Goal: Information Seeking & Learning: Learn about a topic

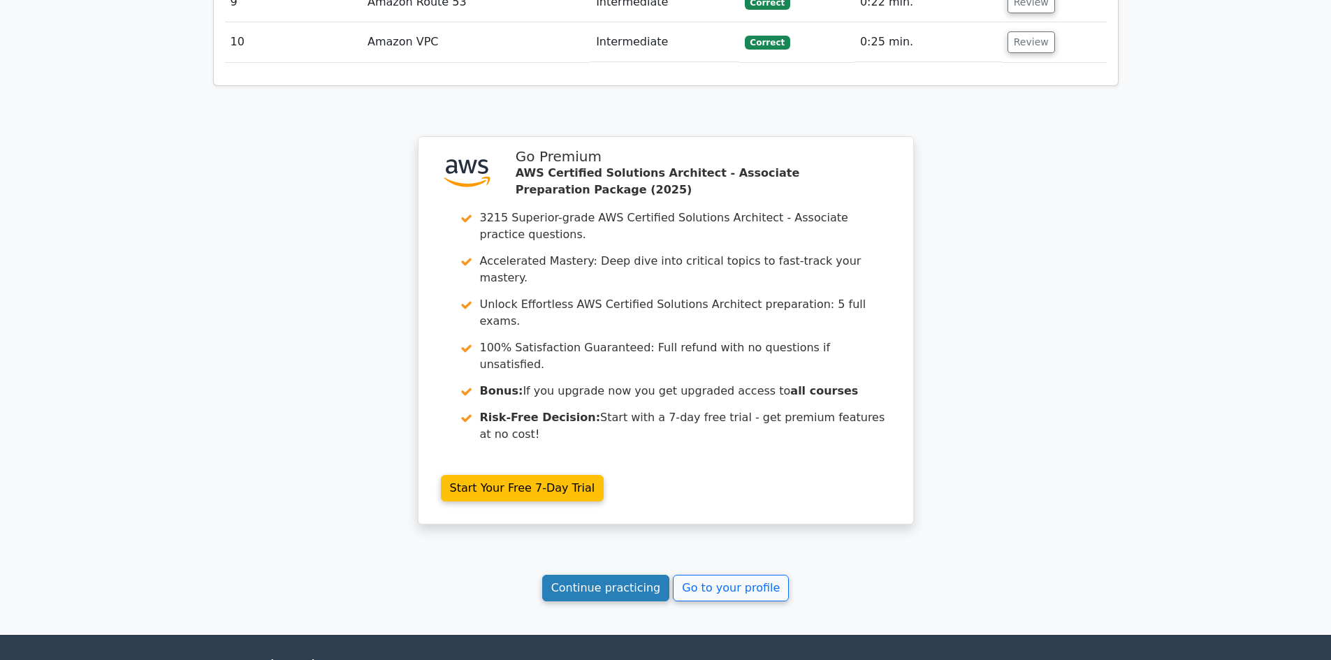
click at [599, 575] on link "Continue practicing" at bounding box center [606, 588] width 128 height 27
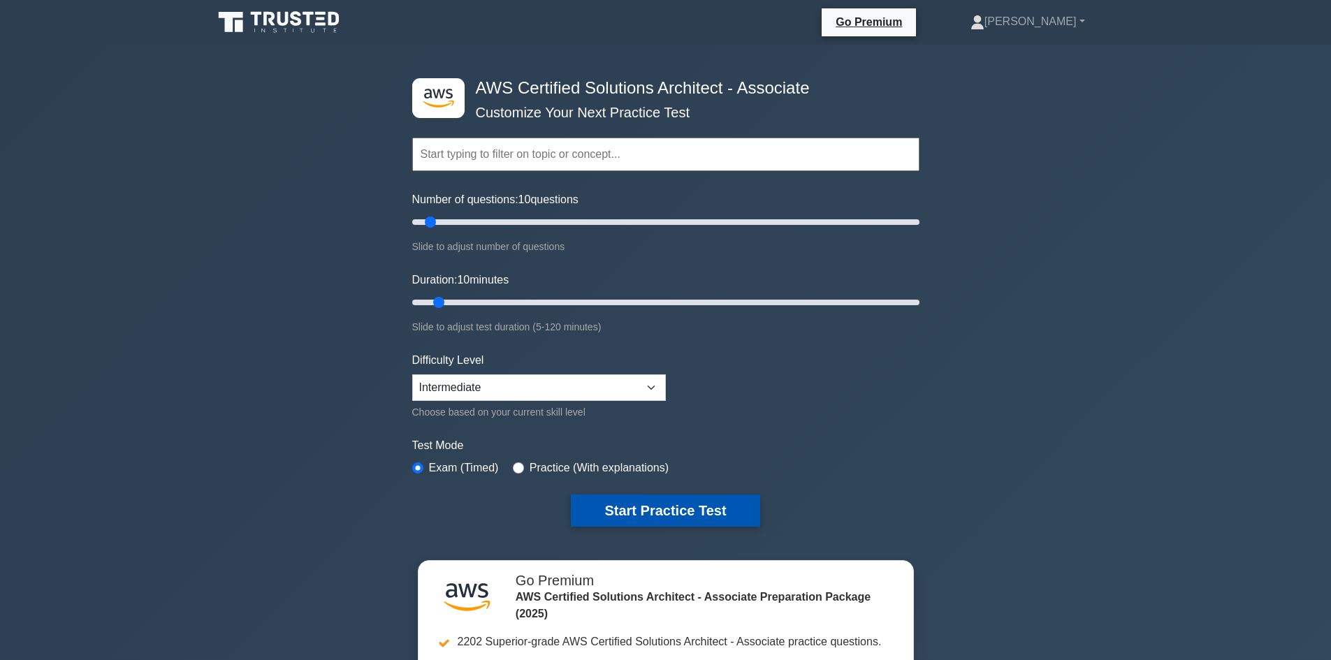
click at [629, 500] on button "Start Practice Test" at bounding box center [665, 511] width 189 height 32
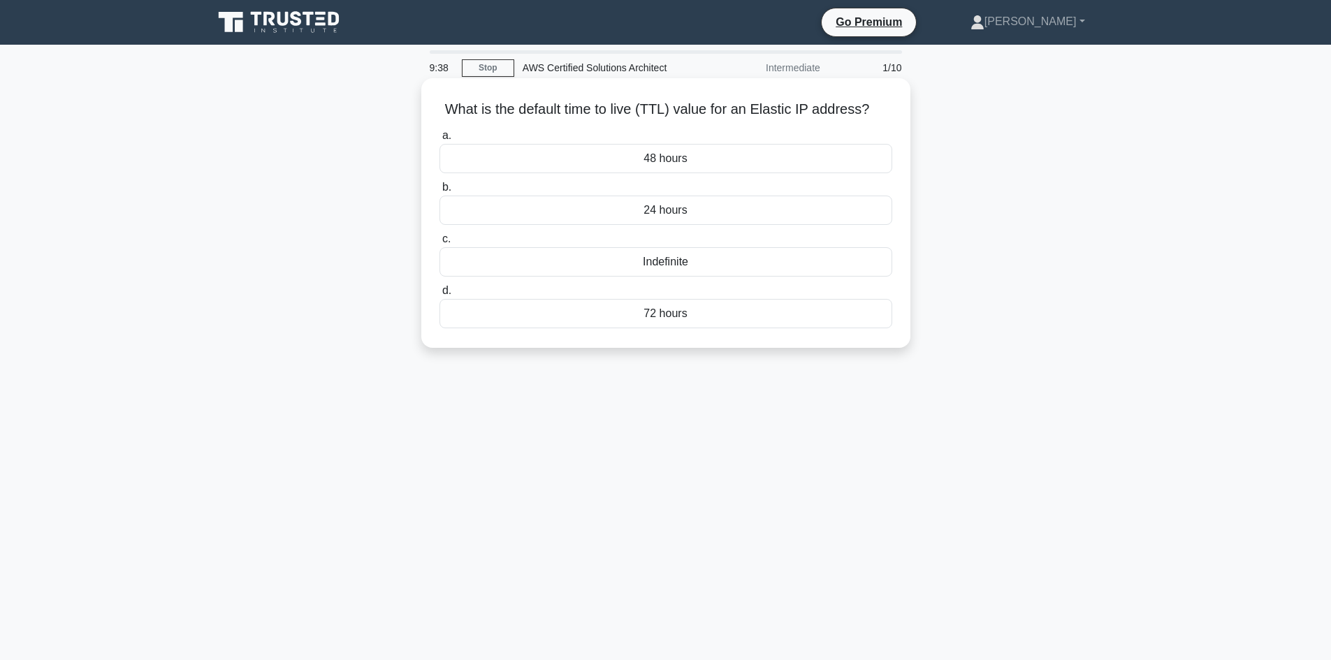
click at [659, 265] on div "Indefinite" at bounding box center [665, 261] width 453 height 29
click at [439, 244] on input "c. Indefinite" at bounding box center [439, 239] width 0 height 9
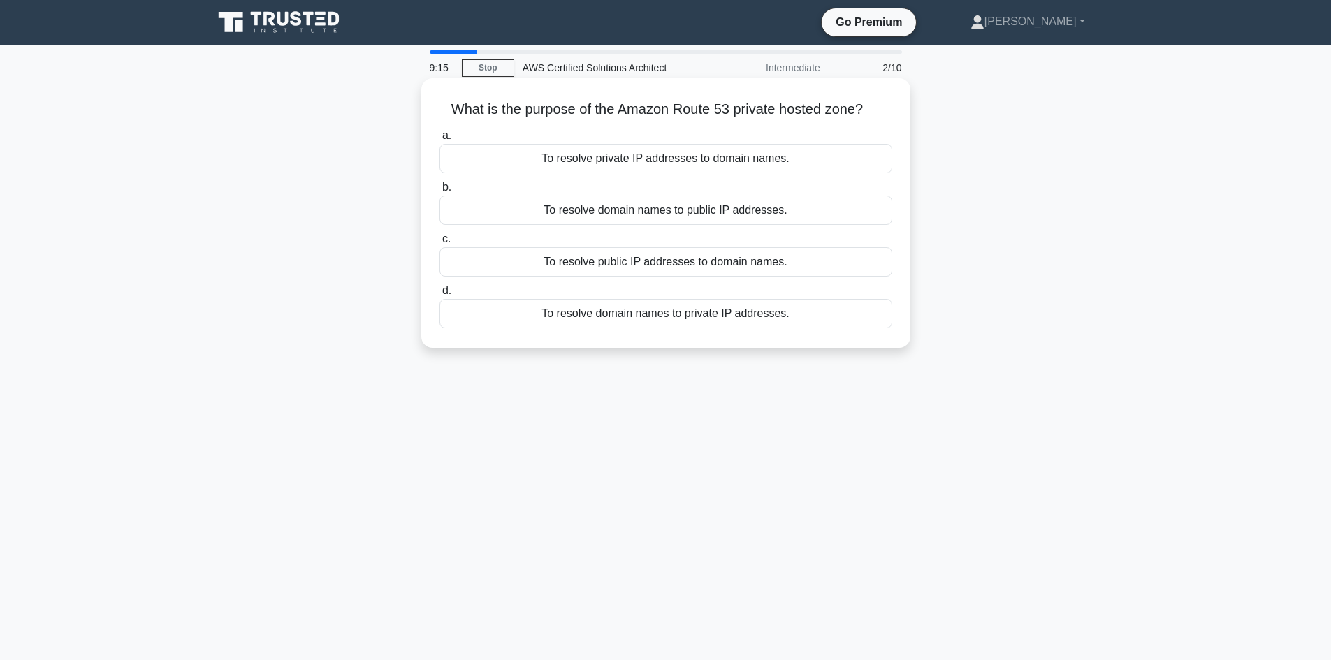
click at [563, 323] on div "To resolve domain names to private IP addresses." at bounding box center [665, 313] width 453 height 29
click at [439, 296] on input "d. To resolve domain names to private IP addresses." at bounding box center [439, 290] width 0 height 9
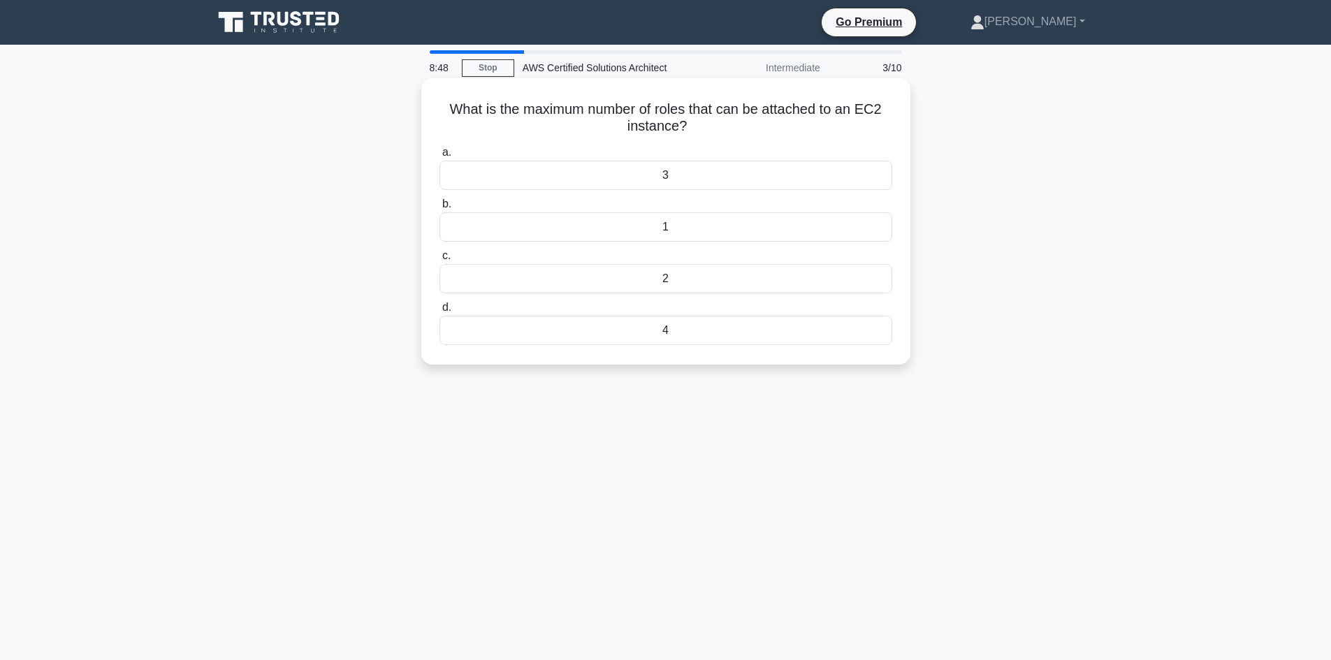
click at [657, 325] on div "4" at bounding box center [665, 330] width 453 height 29
click at [439, 312] on input "d. 4" at bounding box center [439, 307] width 0 height 9
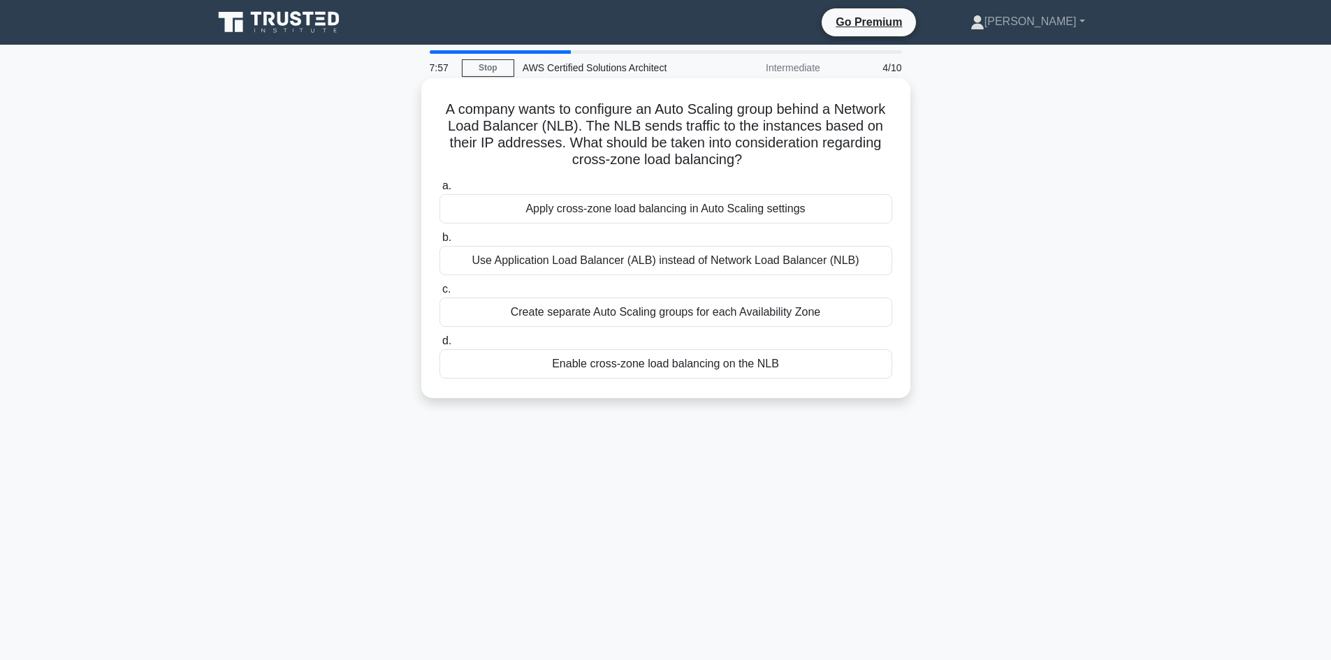
click at [698, 369] on div "Enable cross-zone load balancing on the NLB" at bounding box center [665, 363] width 453 height 29
click at [439, 346] on input "d. Enable cross-zone load balancing on the NLB" at bounding box center [439, 341] width 0 height 9
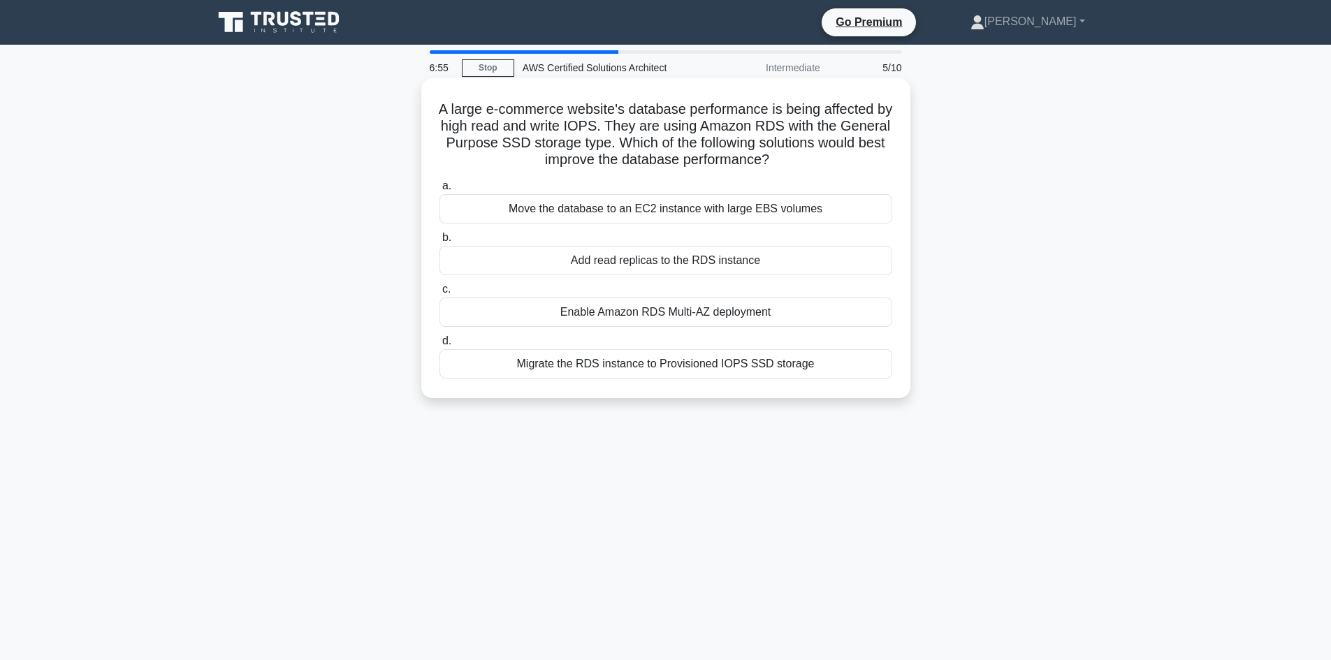
click at [730, 263] on div "Add read replicas to the RDS instance" at bounding box center [665, 260] width 453 height 29
click at [439, 242] on input "b. Add read replicas to the RDS instance" at bounding box center [439, 237] width 0 height 9
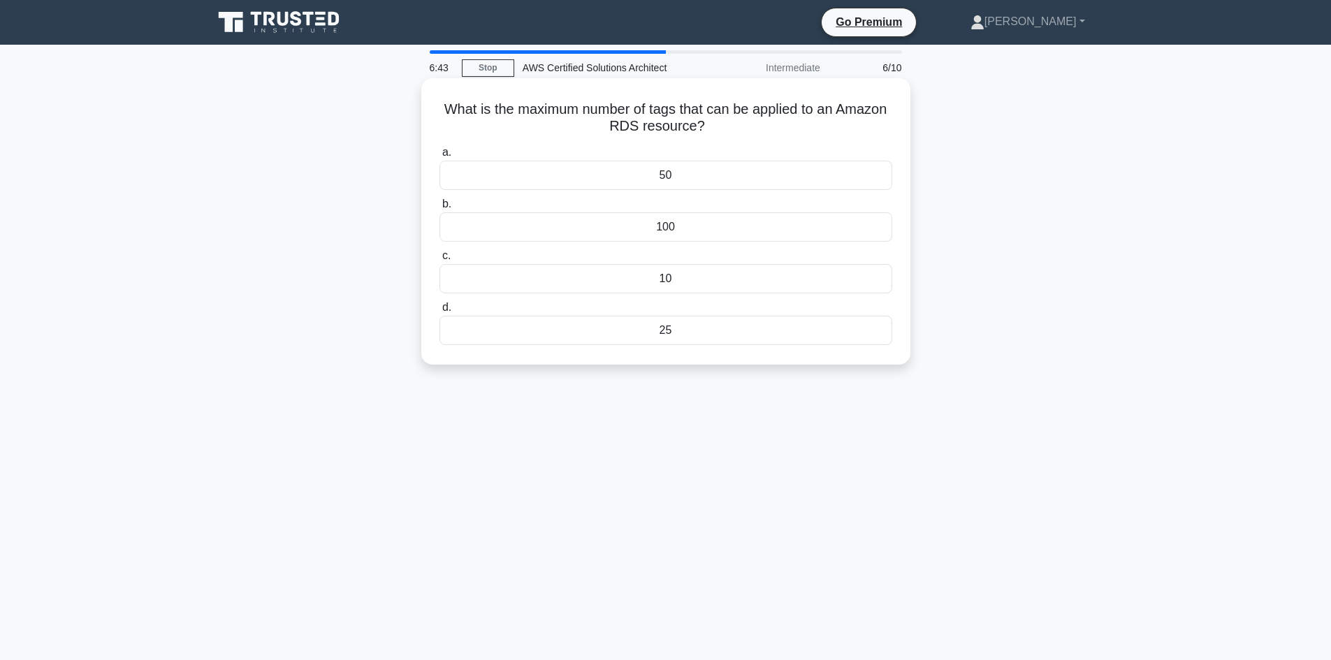
click at [701, 181] on div "50" at bounding box center [665, 175] width 453 height 29
click at [439, 157] on input "a. 50" at bounding box center [439, 152] width 0 height 9
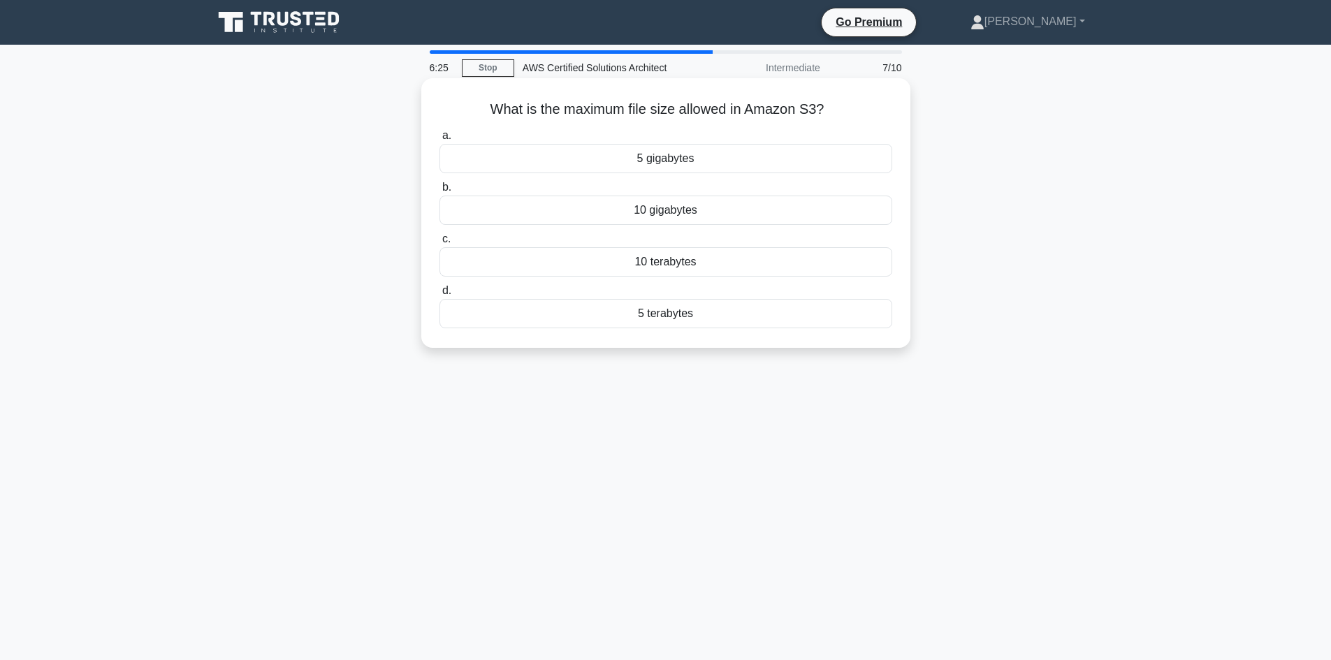
click at [703, 318] on div "5 terabytes" at bounding box center [665, 313] width 453 height 29
click at [439, 296] on input "d. 5 terabytes" at bounding box center [439, 290] width 0 height 9
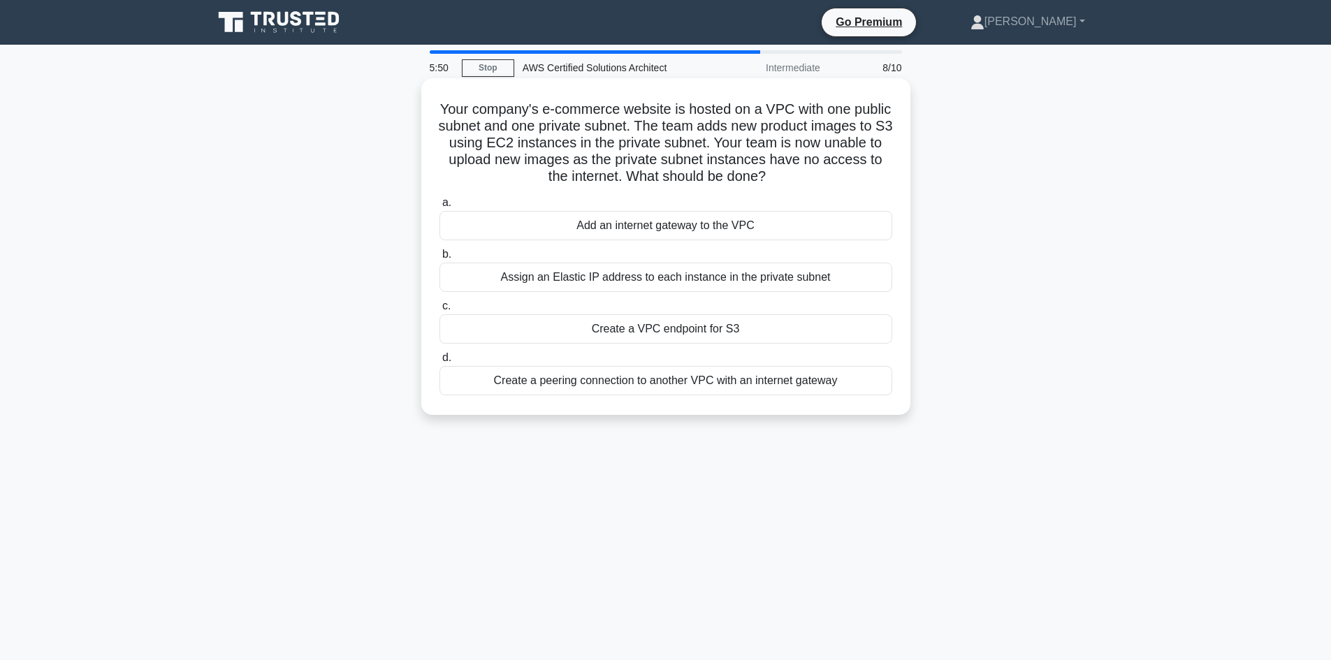
click at [654, 340] on div "Create a VPC endpoint for S3" at bounding box center [665, 328] width 453 height 29
click at [439, 311] on input "c. Create a VPC endpoint for S3" at bounding box center [439, 306] width 0 height 9
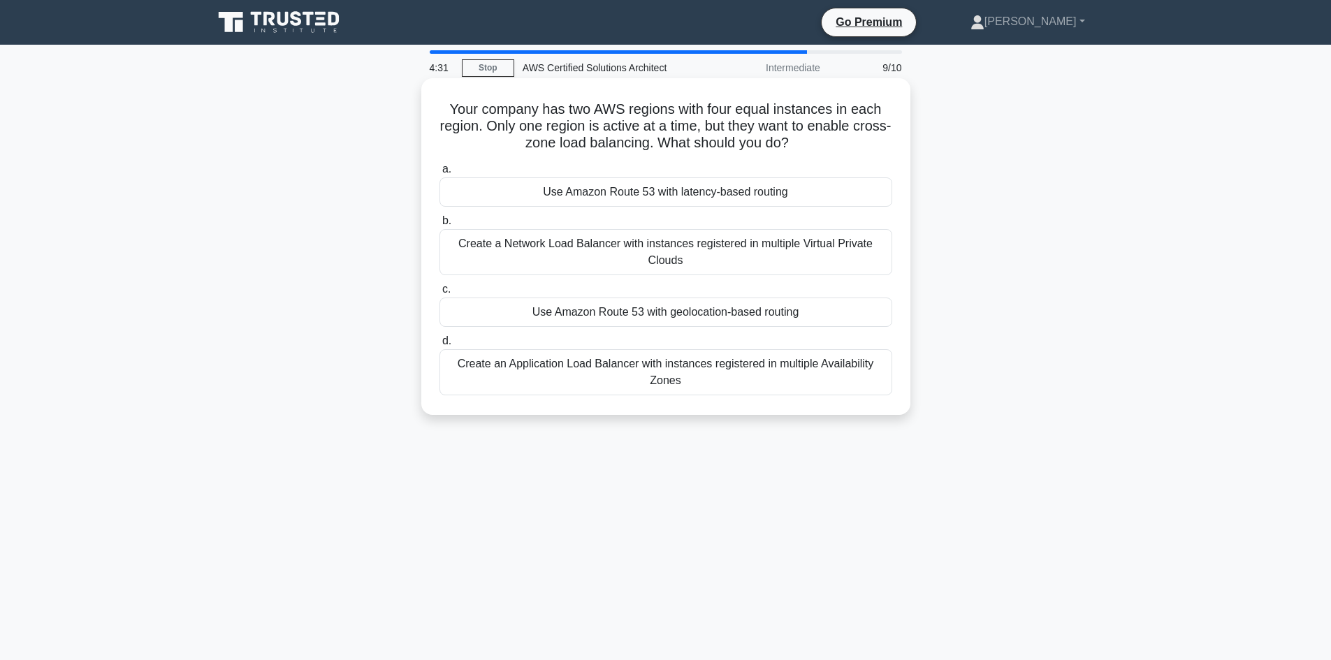
click at [664, 321] on div "Use Amazon Route 53 with geolocation-based routing" at bounding box center [665, 312] width 453 height 29
click at [439, 294] on input "c. Use Amazon Route 53 with geolocation-based routing" at bounding box center [439, 289] width 0 height 9
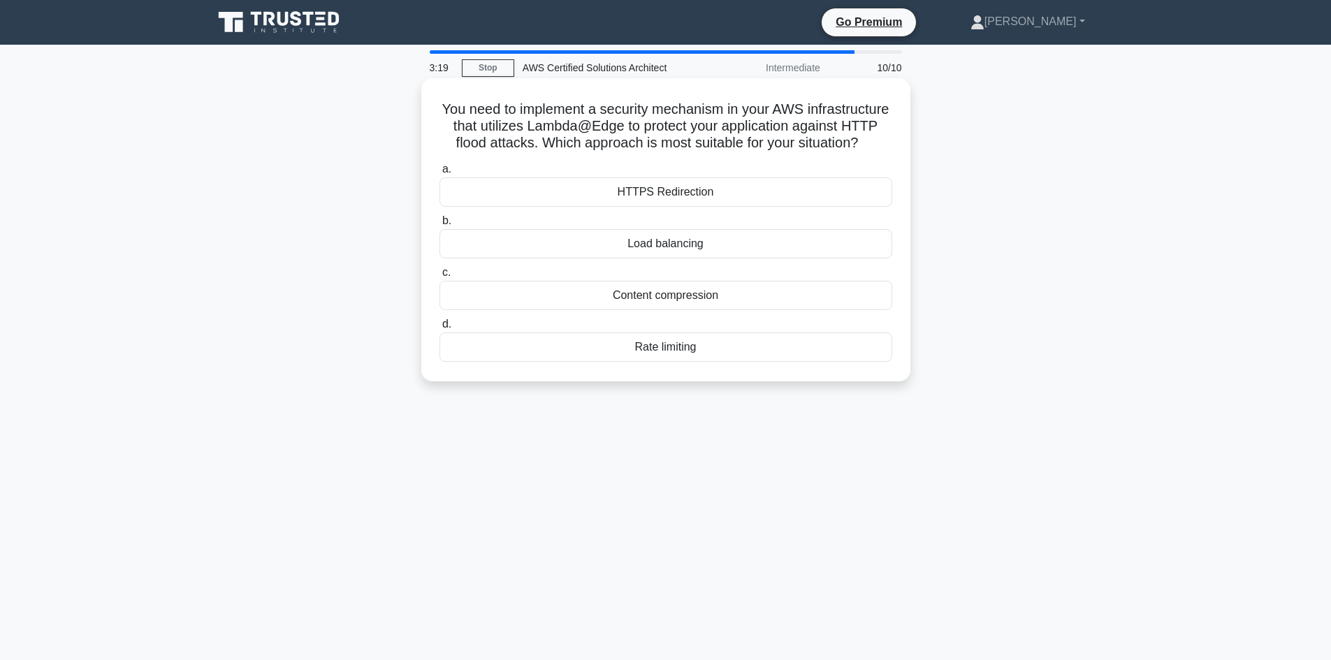
click at [698, 362] on div "Rate limiting" at bounding box center [665, 347] width 453 height 29
click at [439, 329] on input "d. Rate limiting" at bounding box center [439, 324] width 0 height 9
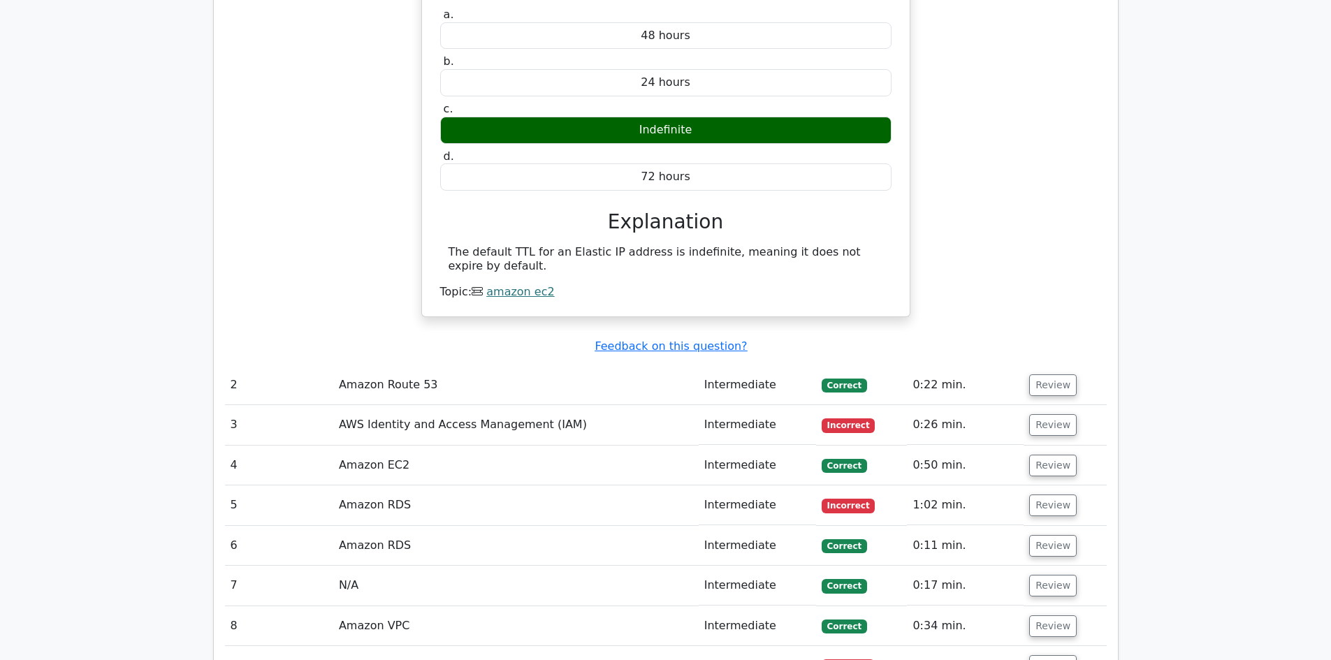
scroll to position [1327, 0]
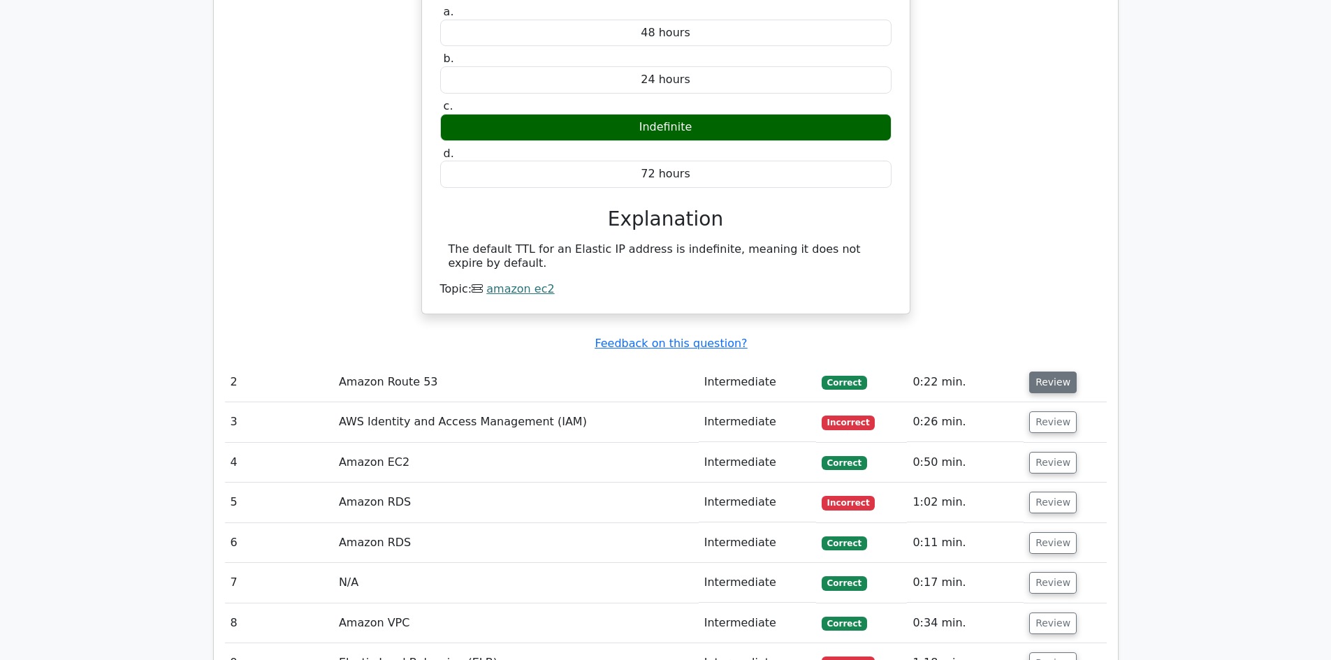
click at [1048, 372] on button "Review" at bounding box center [1053, 383] width 48 height 22
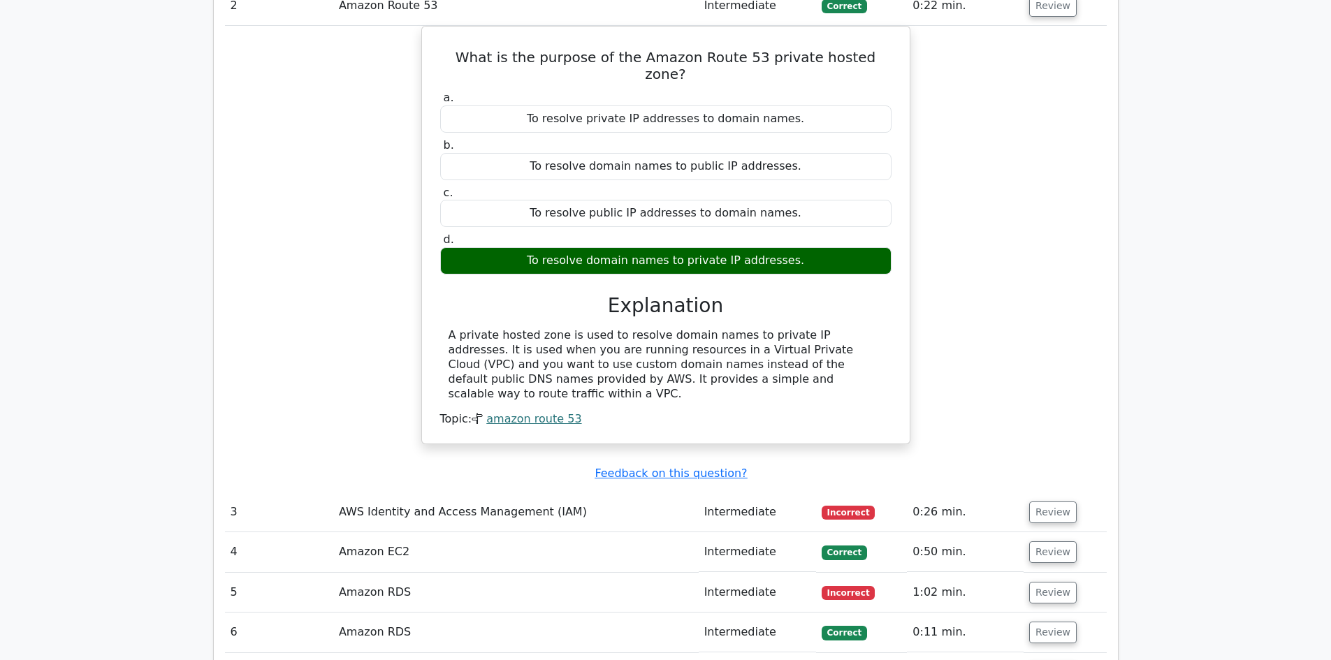
scroll to position [1746, 0]
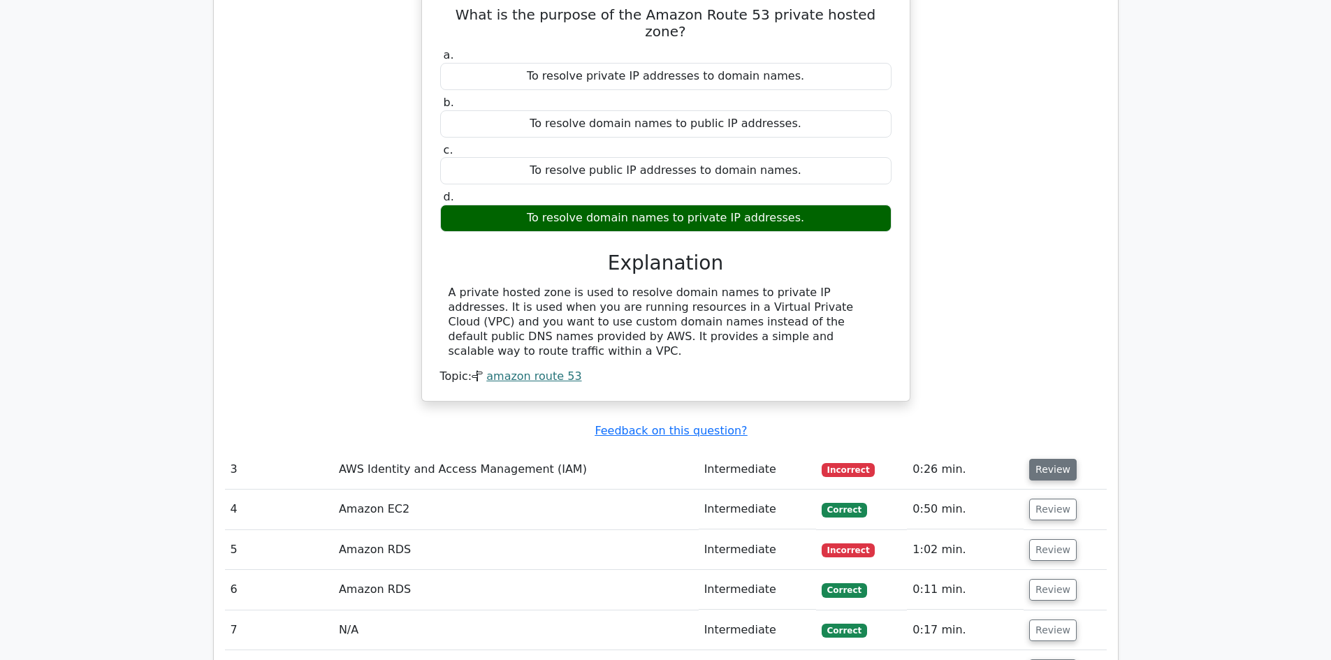
click at [1052, 459] on button "Review" at bounding box center [1053, 470] width 48 height 22
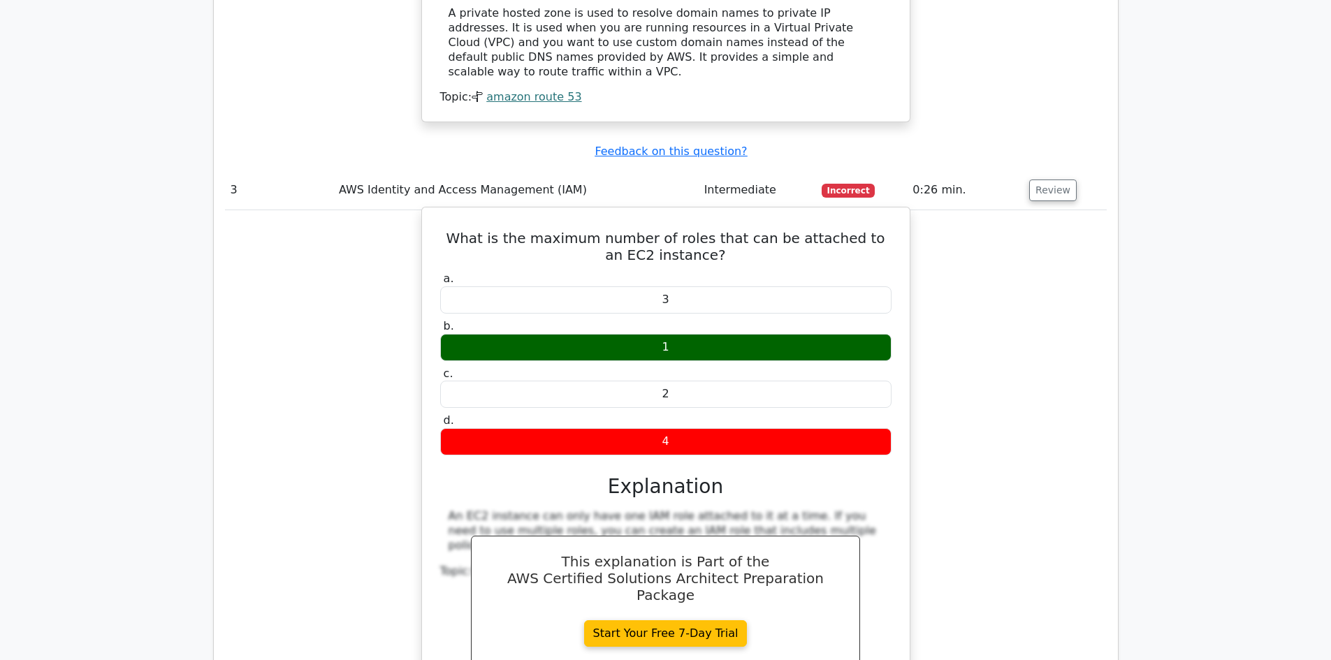
scroll to position [2445, 0]
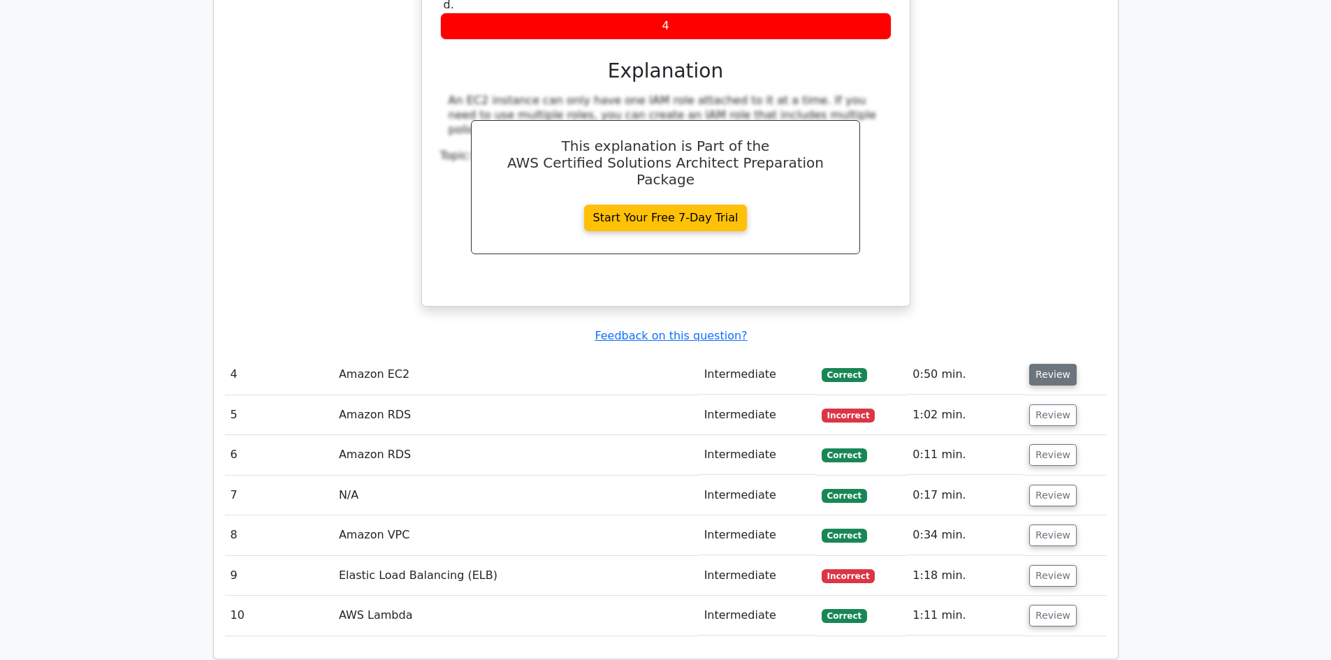
click at [1063, 364] on button "Review" at bounding box center [1053, 375] width 48 height 22
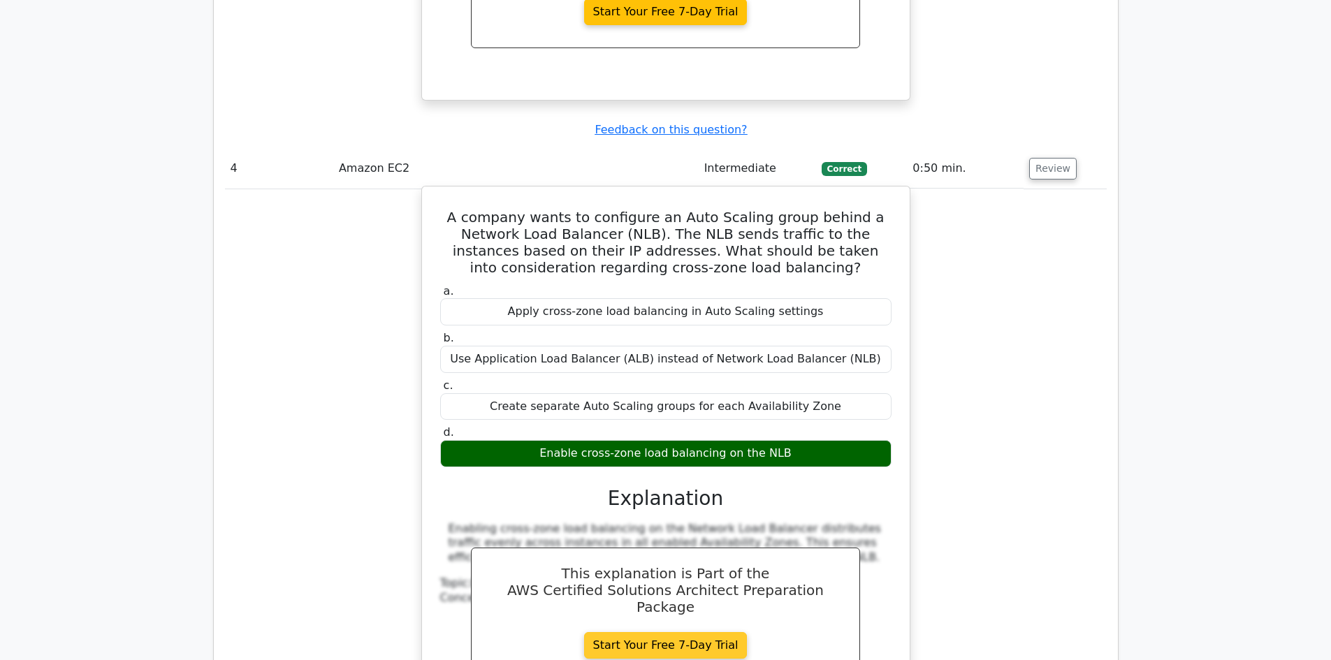
scroll to position [2864, 0]
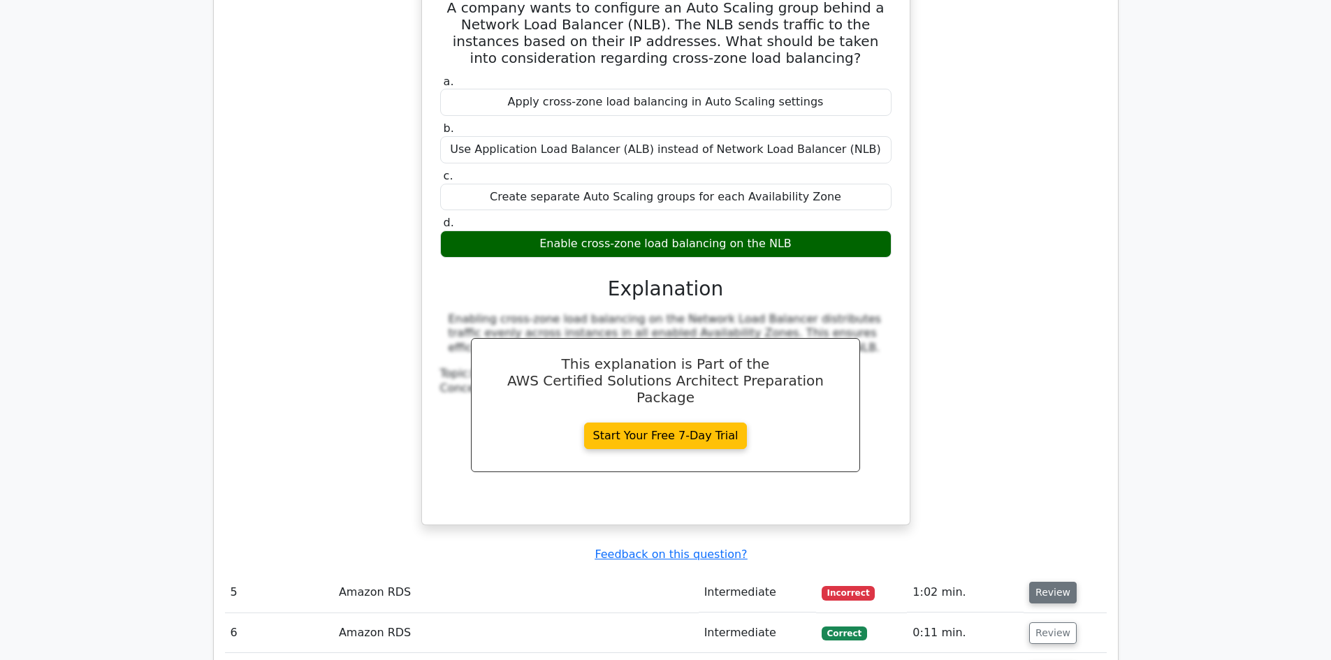
click at [1049, 582] on button "Review" at bounding box center [1053, 593] width 48 height 22
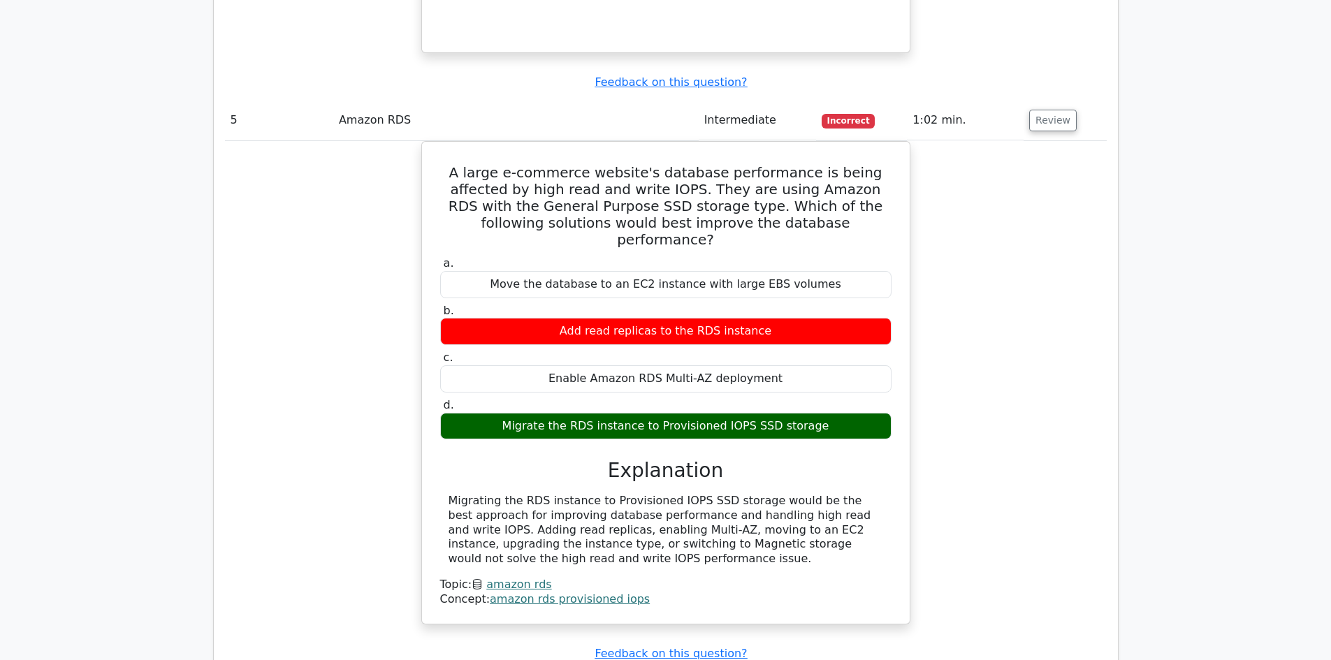
scroll to position [3563, 0]
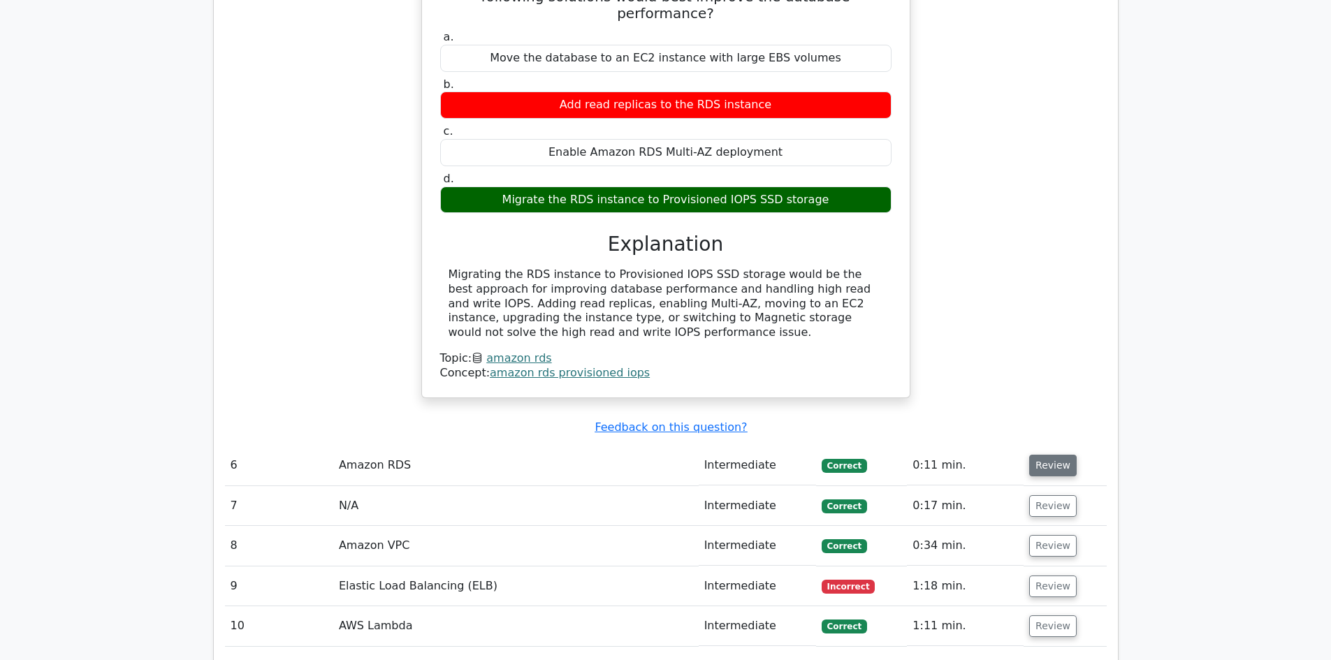
click at [1060, 455] on button "Review" at bounding box center [1053, 466] width 48 height 22
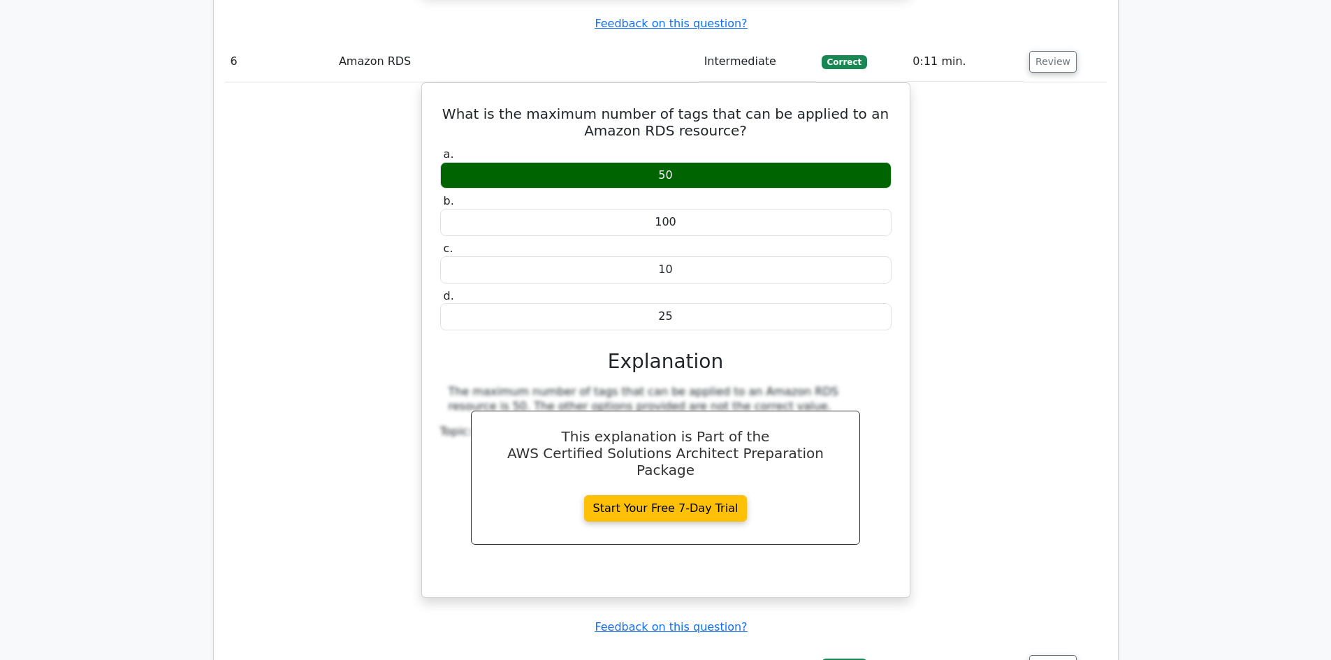
scroll to position [3982, 0]
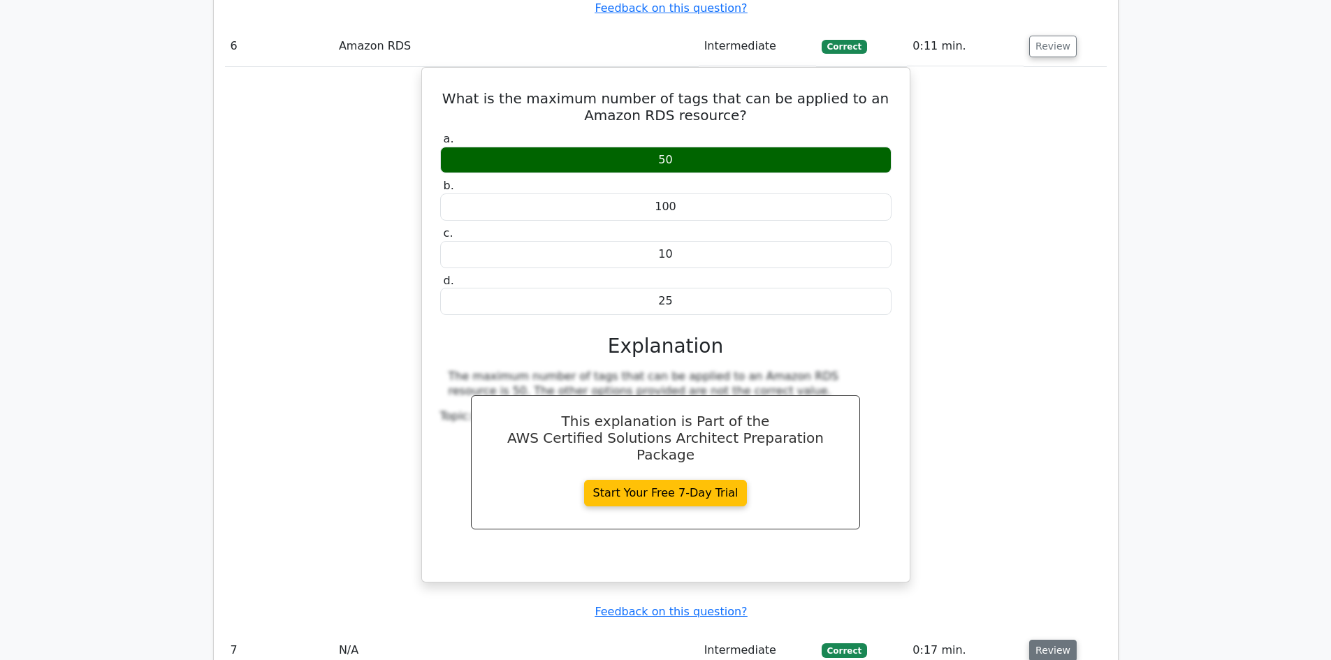
click at [1030, 640] on button "Review" at bounding box center [1053, 651] width 48 height 22
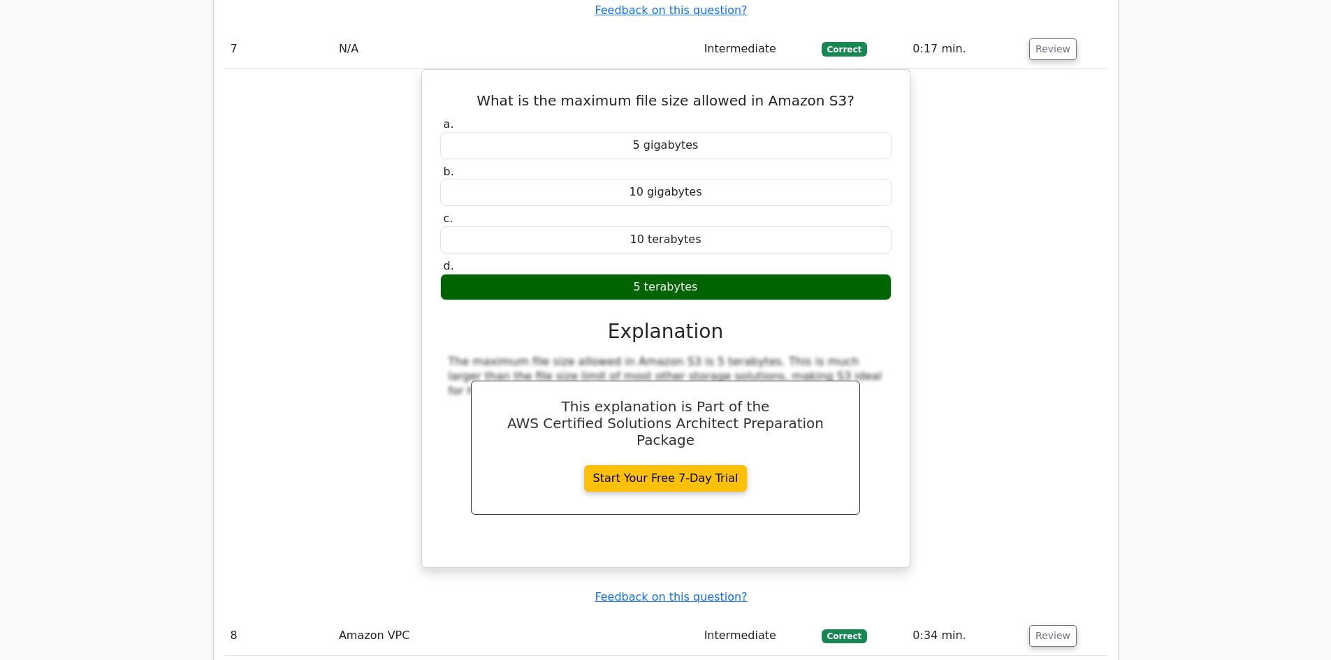
scroll to position [4611, 0]
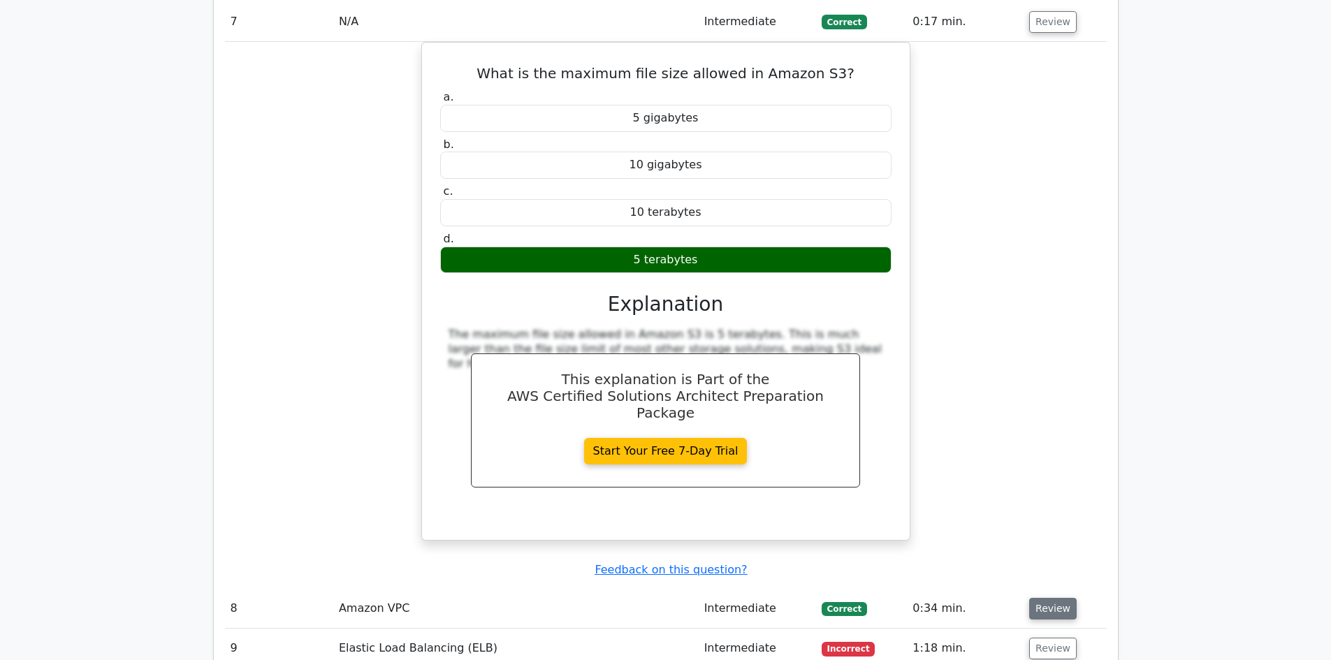
click at [1037, 598] on button "Review" at bounding box center [1053, 609] width 48 height 22
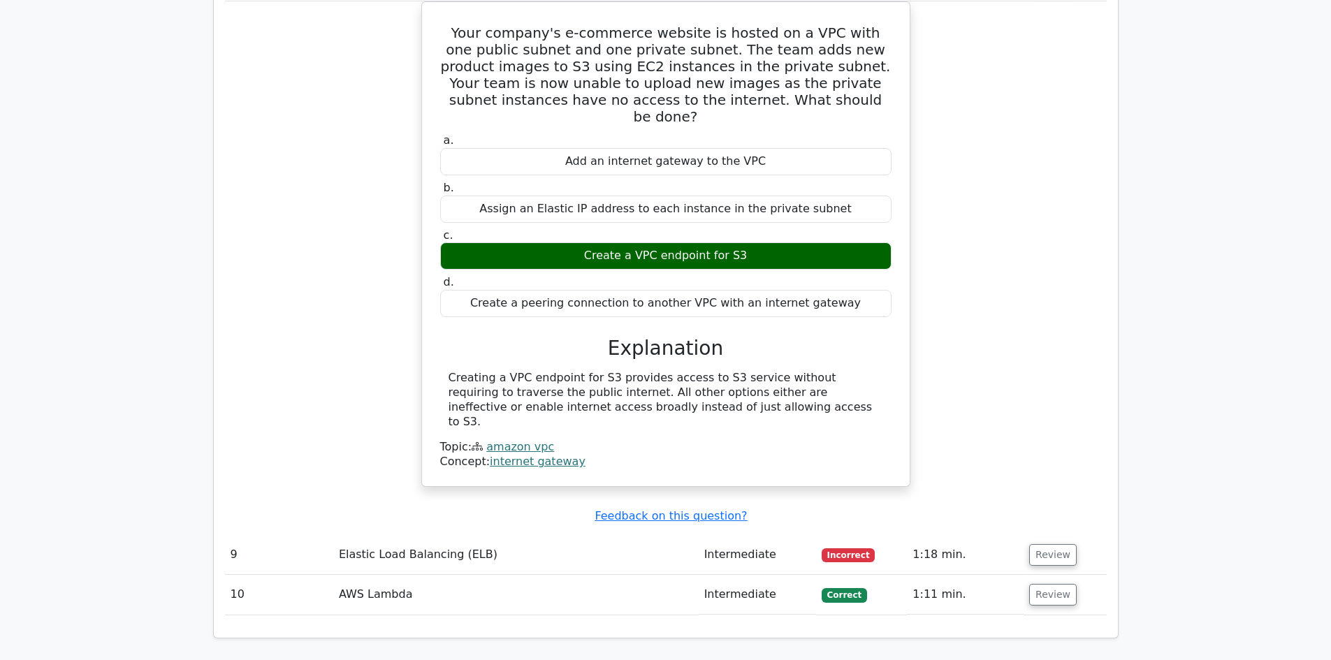
scroll to position [5239, 0]
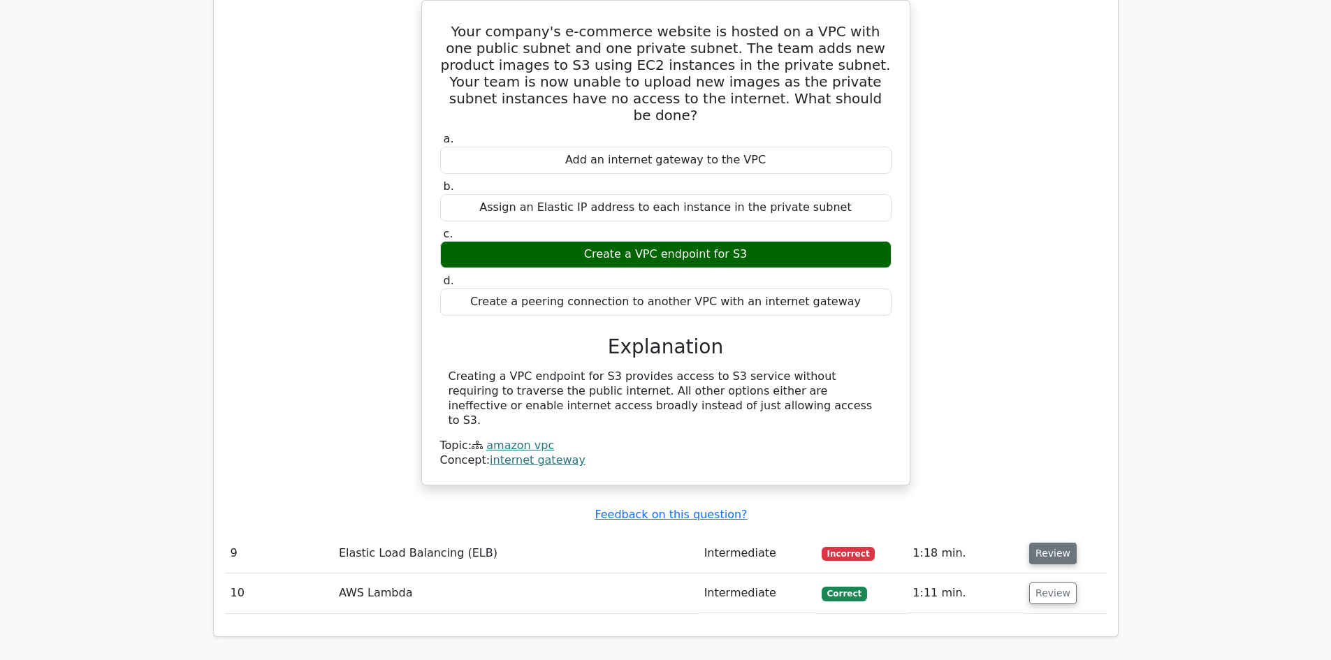
click at [1059, 543] on button "Review" at bounding box center [1053, 554] width 48 height 22
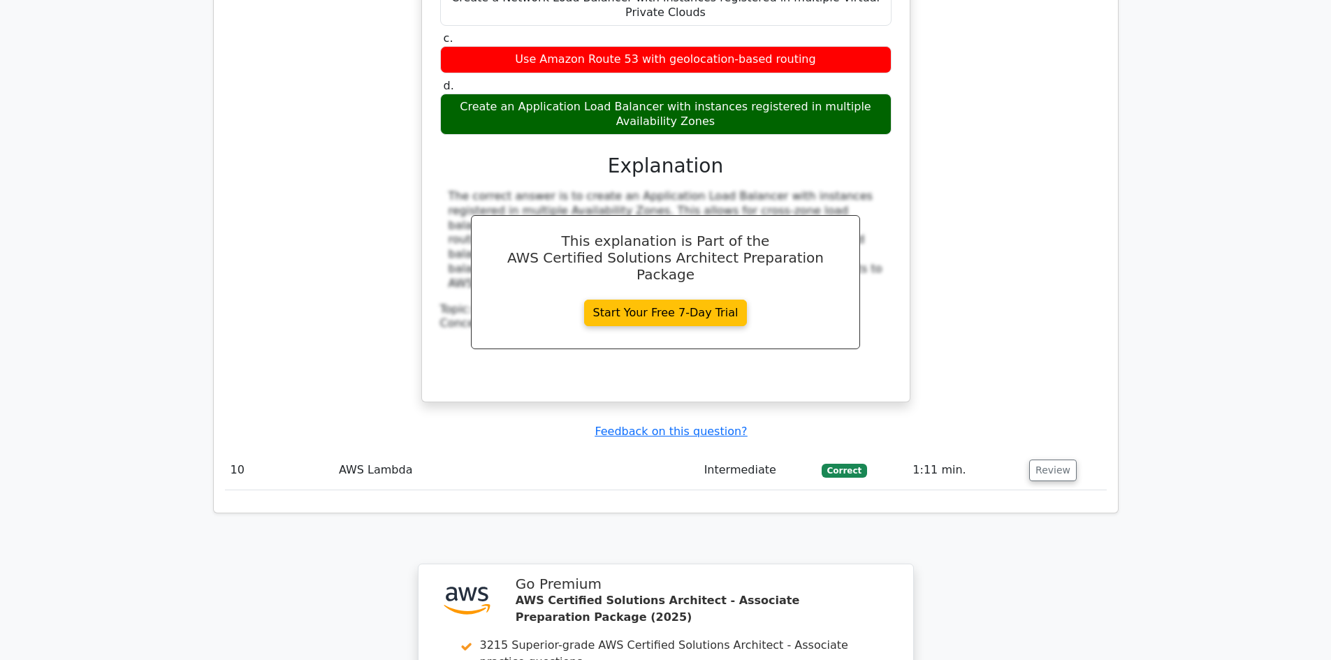
scroll to position [5974, 0]
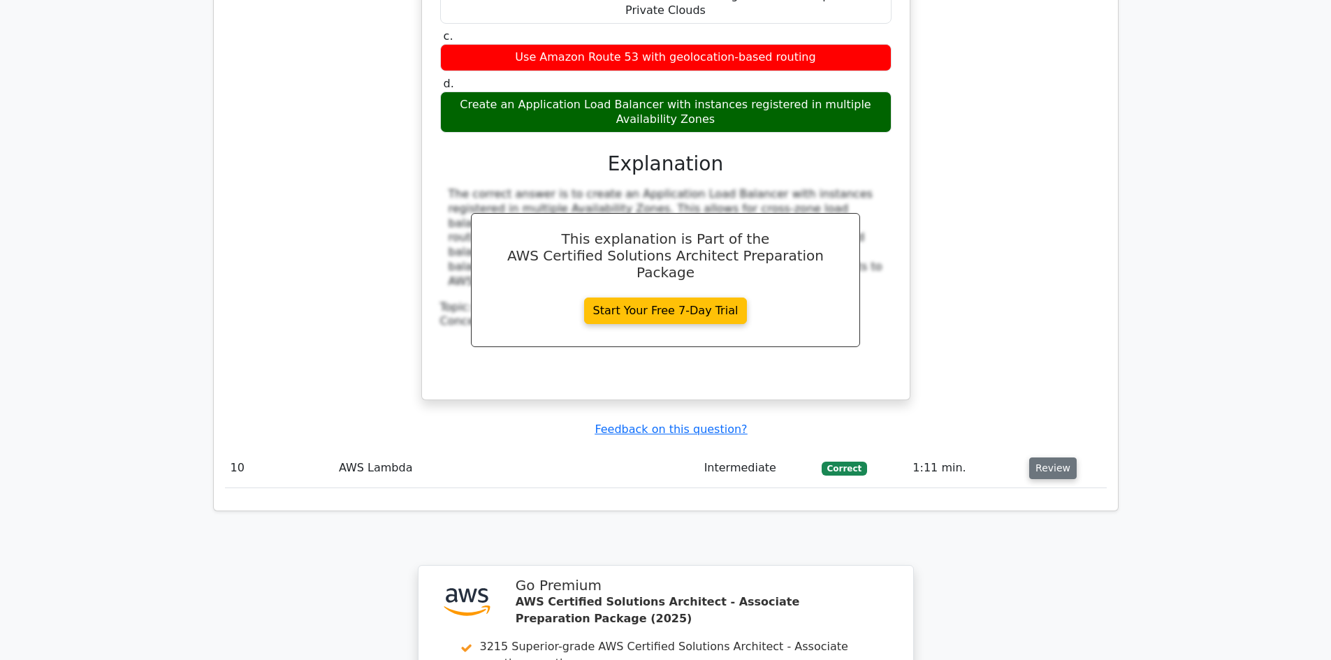
click at [1046, 458] on button "Review" at bounding box center [1053, 469] width 48 height 22
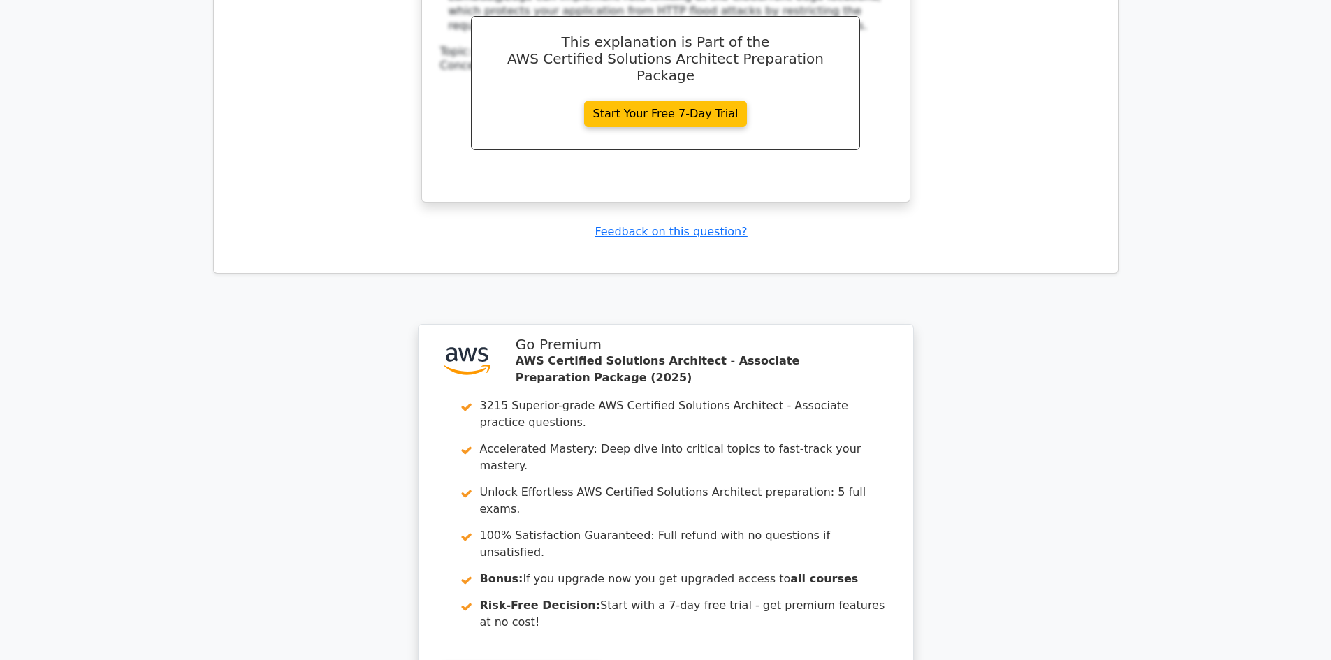
scroll to position [6921, 0]
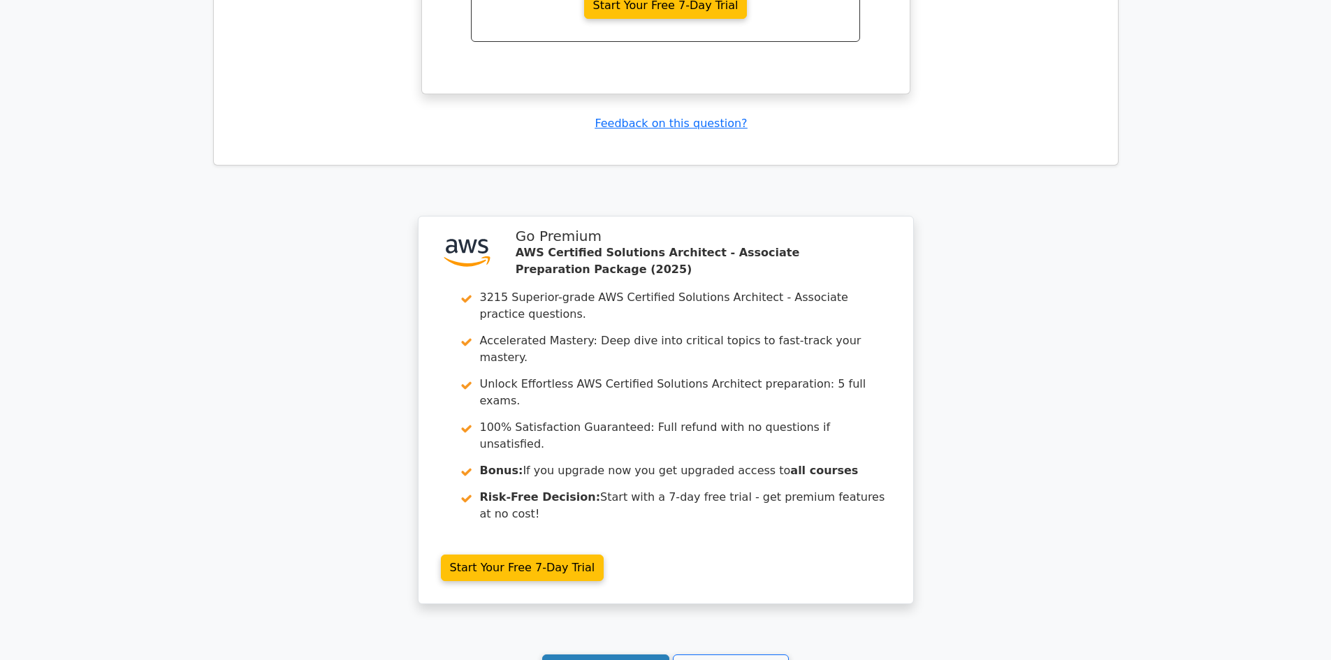
click at [611, 655] on link "Continue practicing" at bounding box center [606, 668] width 128 height 27
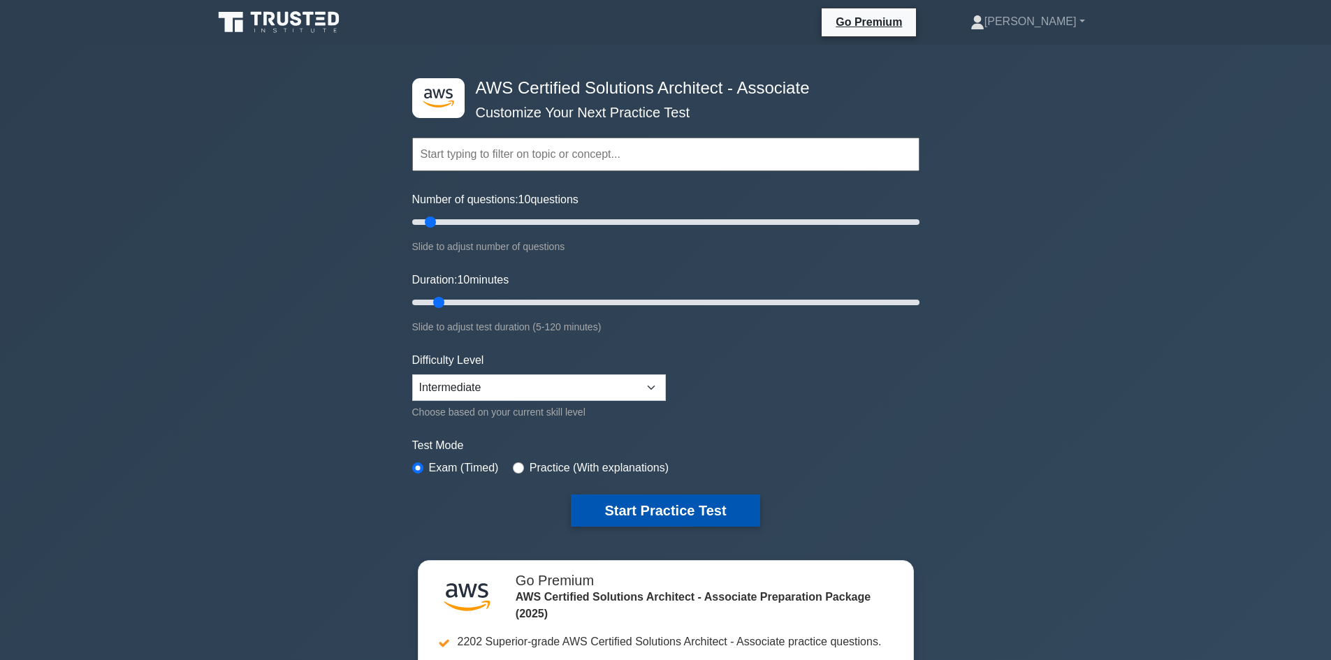
click at [618, 499] on button "Start Practice Test" at bounding box center [665, 511] width 189 height 32
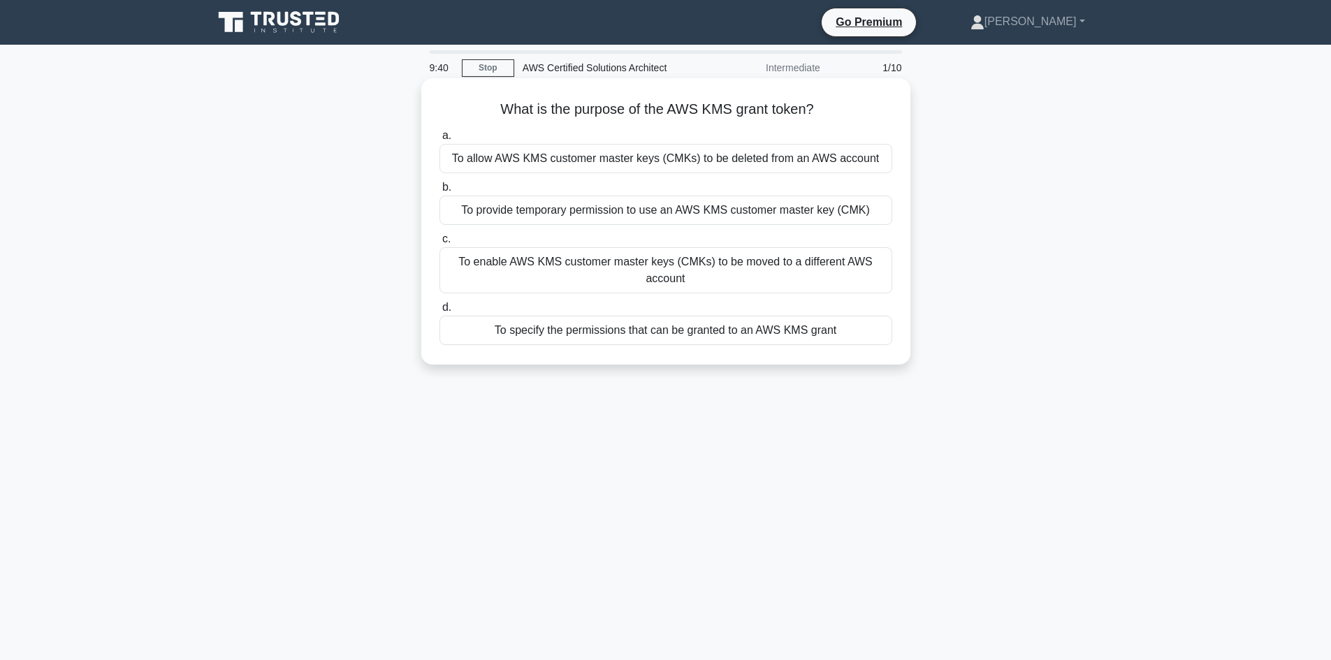
click at [651, 219] on div "To provide temporary permission to use an AWS KMS customer master key (CMK)" at bounding box center [665, 210] width 453 height 29
click at [439, 192] on input "b. To provide temporary permission to use an AWS KMS customer master key (CMK)" at bounding box center [439, 187] width 0 height 9
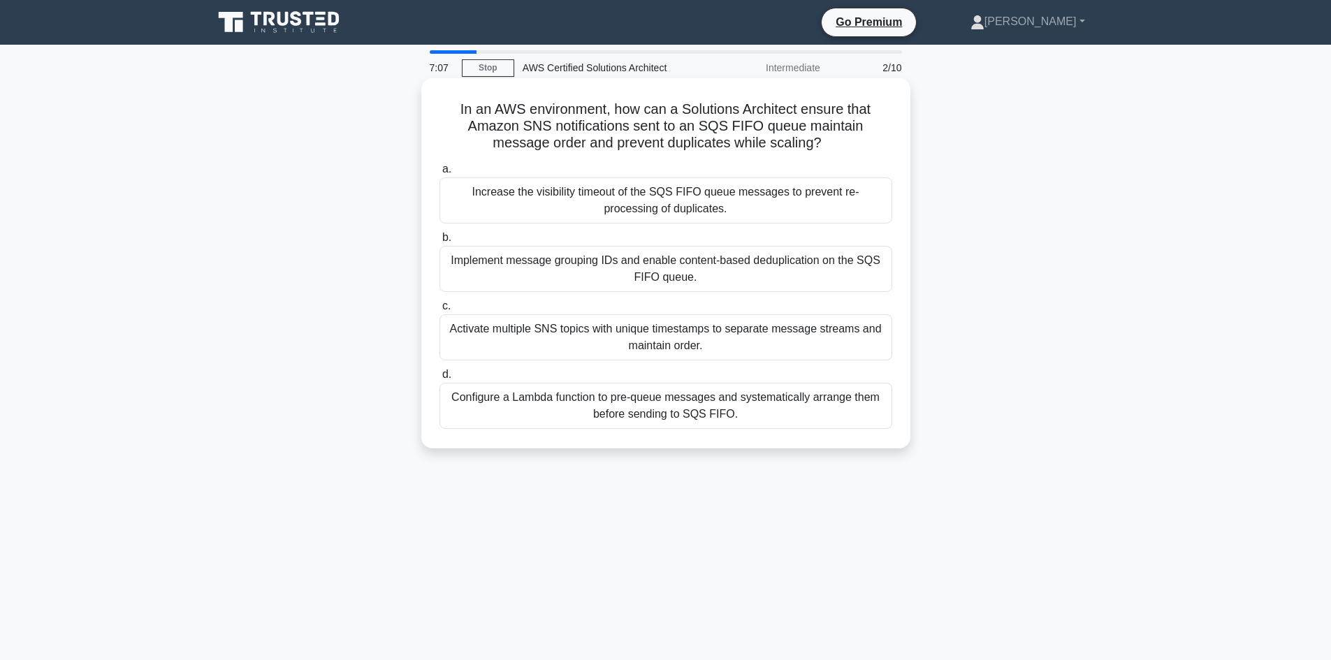
click at [685, 279] on div "Implement message grouping IDs and enable content-based deduplication on the SQ…" at bounding box center [665, 269] width 453 height 46
click at [439, 242] on input "b. Implement message grouping IDs and enable content-based deduplication on the…" at bounding box center [439, 237] width 0 height 9
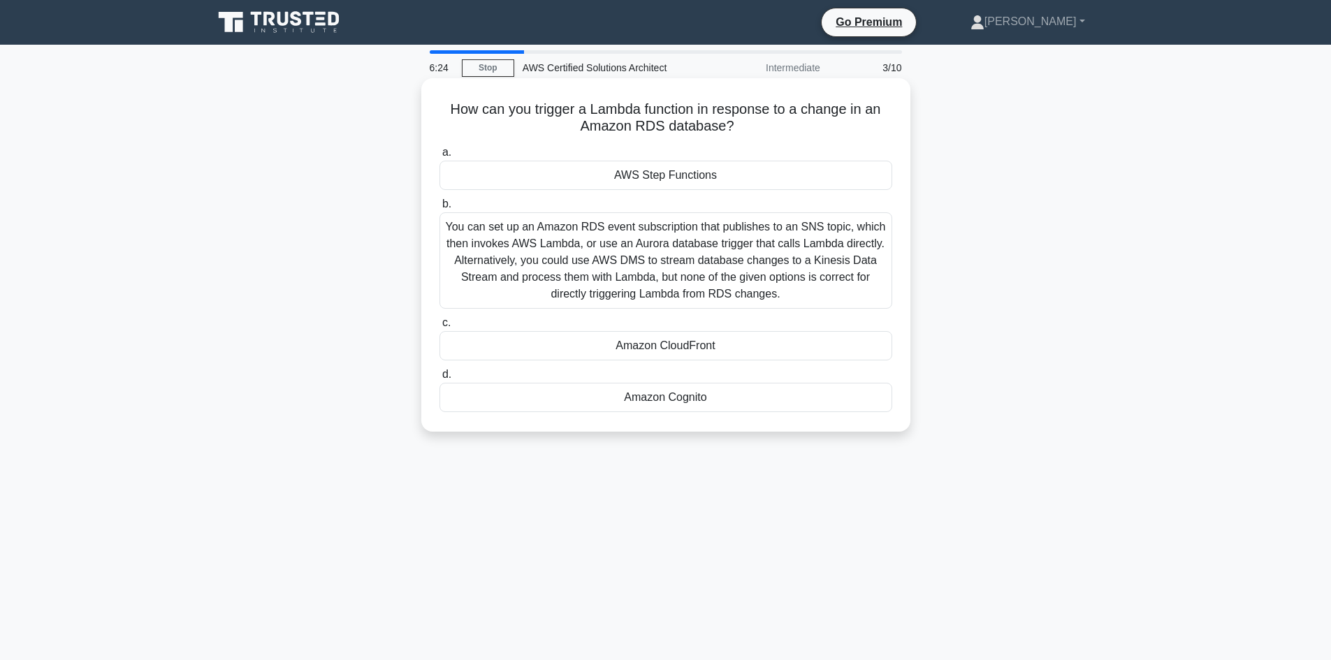
click at [747, 240] on div "You can set up an Amazon RDS event subscription that publishes to an SNS topic,…" at bounding box center [665, 260] width 453 height 96
click at [439, 209] on input "b. You can set up an Amazon RDS event subscription that publishes to an SNS top…" at bounding box center [439, 204] width 0 height 9
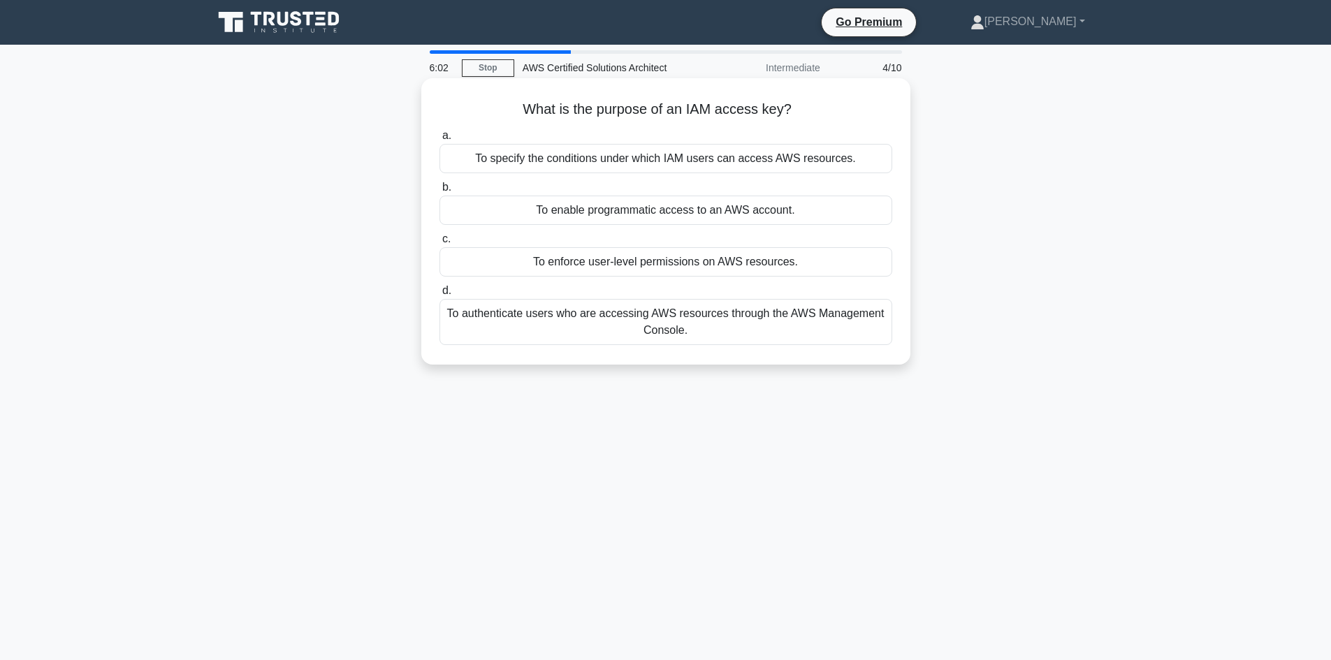
click at [666, 215] on div "To enable programmatic access to an AWS account." at bounding box center [665, 210] width 453 height 29
click at [439, 192] on input "b. To enable programmatic access to an AWS account." at bounding box center [439, 187] width 0 height 9
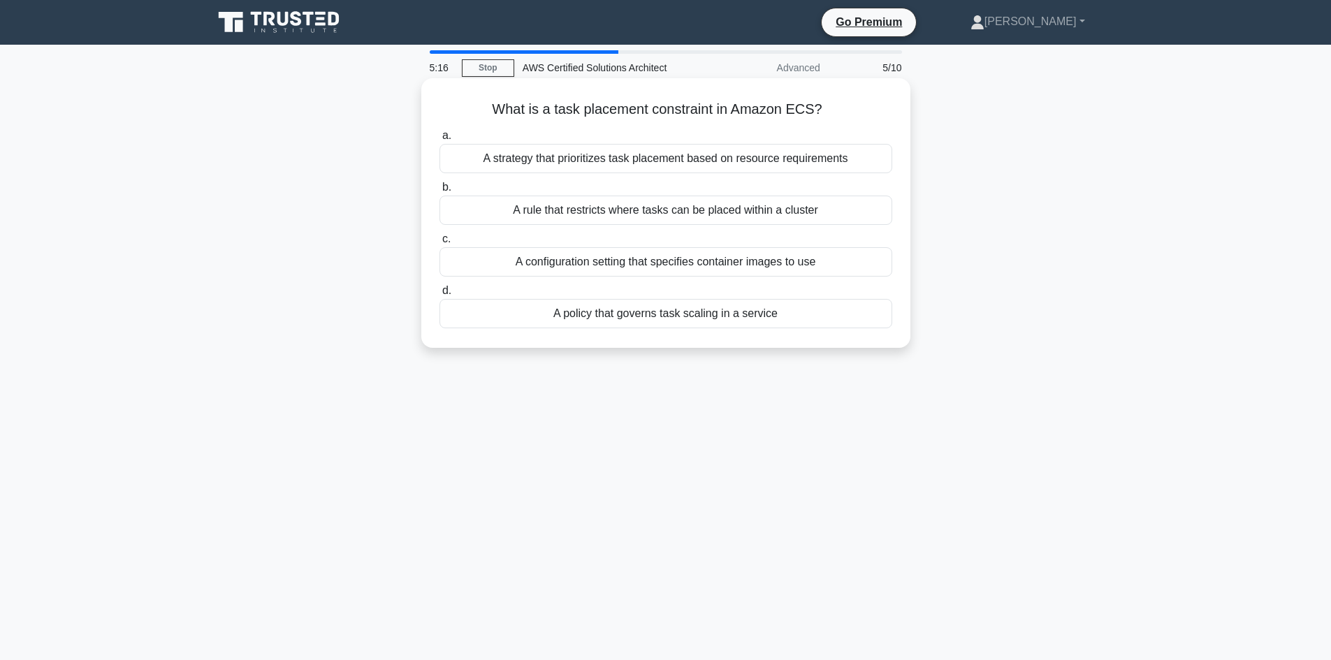
click at [637, 267] on div "A configuration setting that specifies container images to use" at bounding box center [665, 261] width 453 height 29
click at [439, 244] on input "c. A configuration setting that specifies container images to use" at bounding box center [439, 239] width 0 height 9
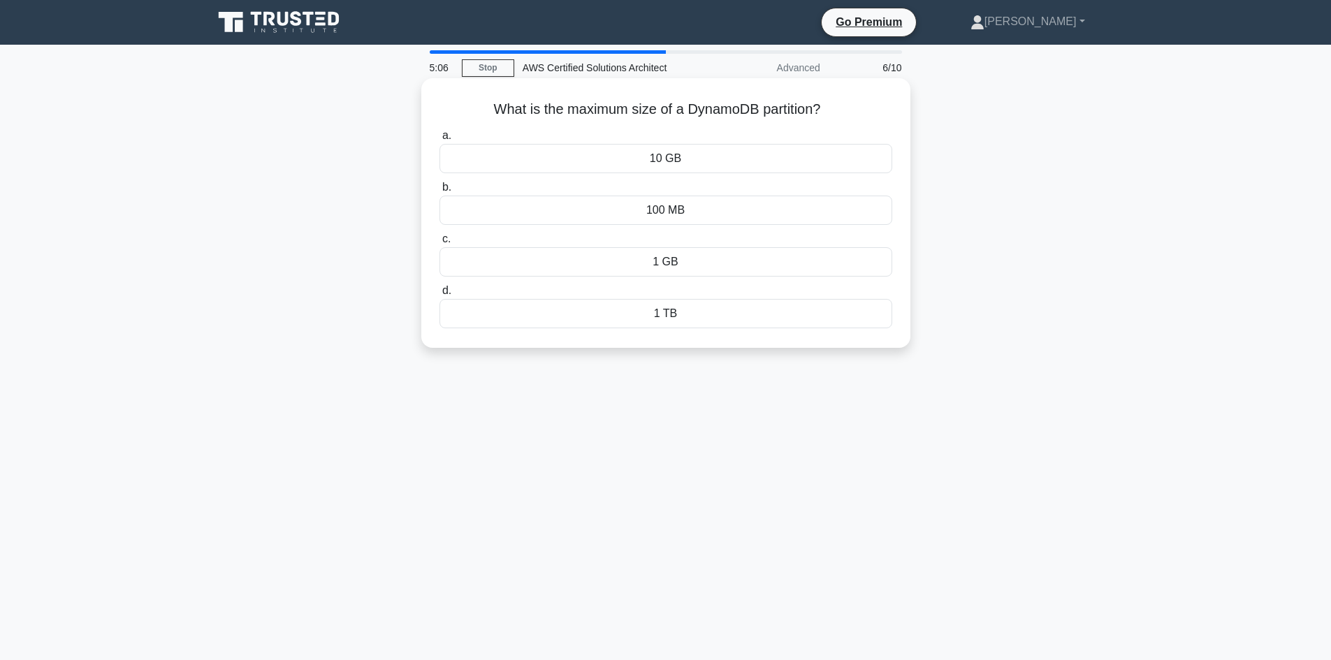
click at [677, 309] on div "1 TB" at bounding box center [665, 313] width 453 height 29
click at [439, 296] on input "d. 1 TB" at bounding box center [439, 290] width 0 height 9
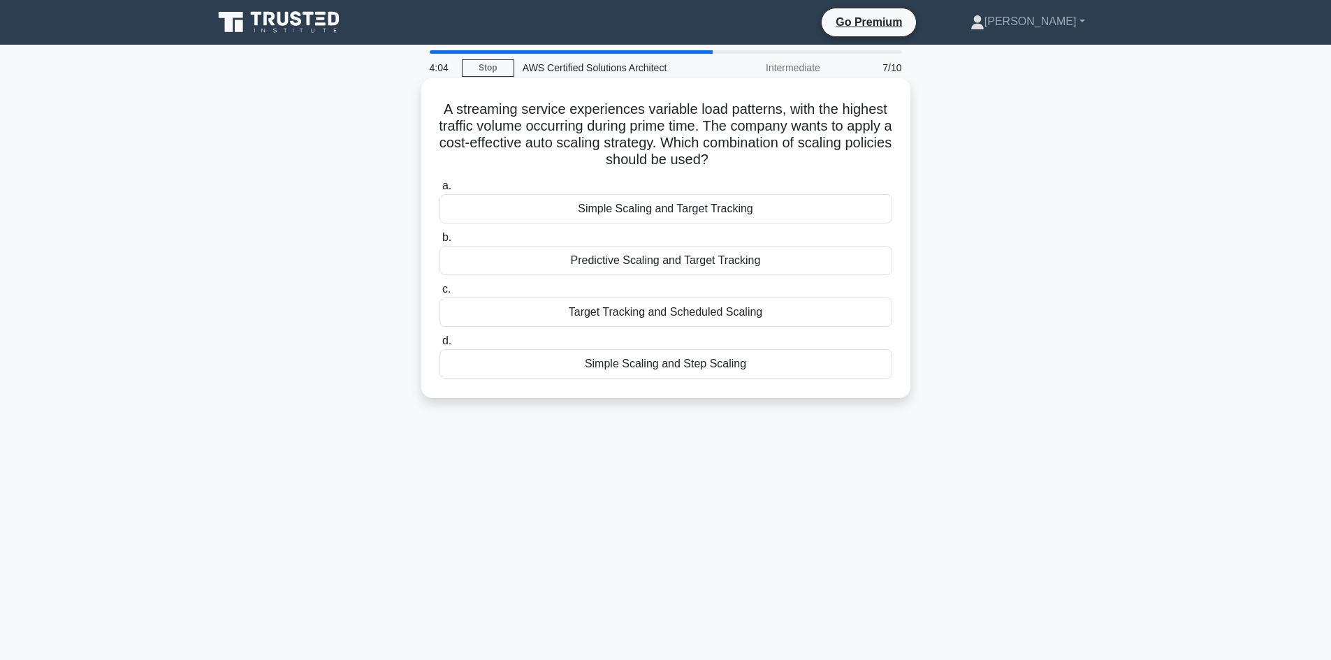
click at [663, 265] on div "Predictive Scaling and Target Tracking" at bounding box center [665, 260] width 453 height 29
click at [439, 242] on input "b. Predictive Scaling and Target Tracking" at bounding box center [439, 237] width 0 height 9
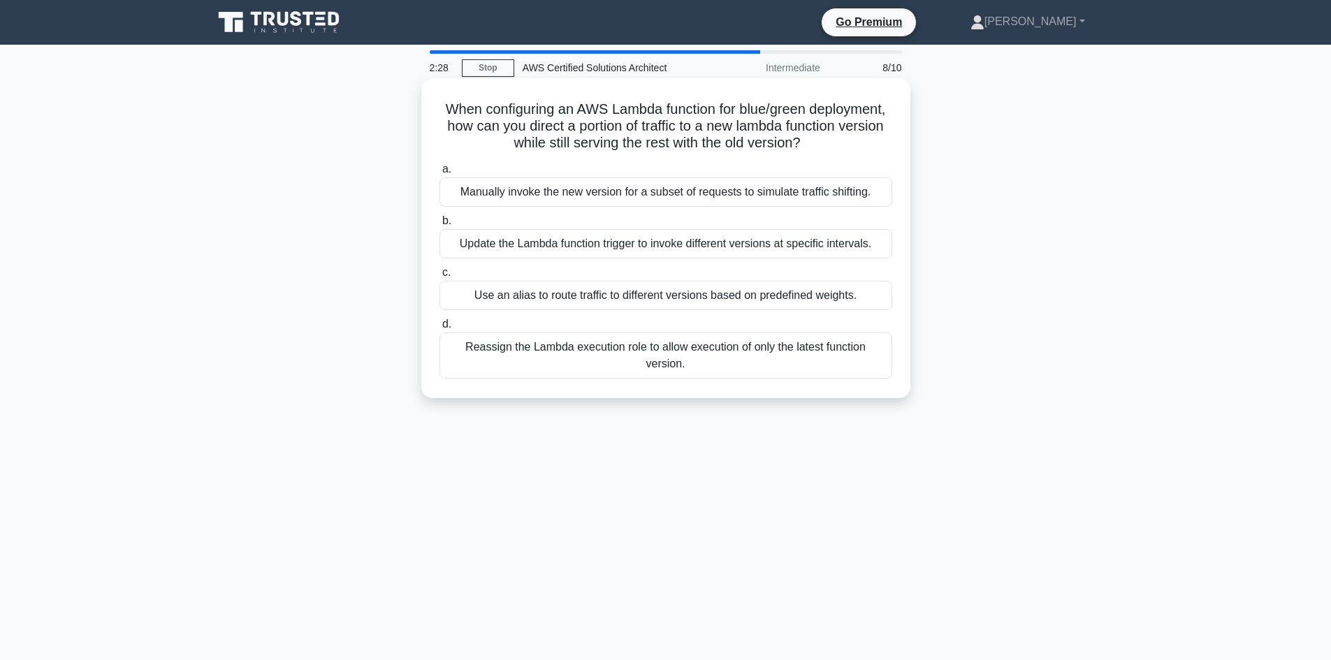
click at [589, 299] on div "Use an alias to route traffic to different versions based on predefined weights." at bounding box center [665, 295] width 453 height 29
click at [439, 277] on input "c. Use an alias to route traffic to different versions based on predefined weig…" at bounding box center [439, 272] width 0 height 9
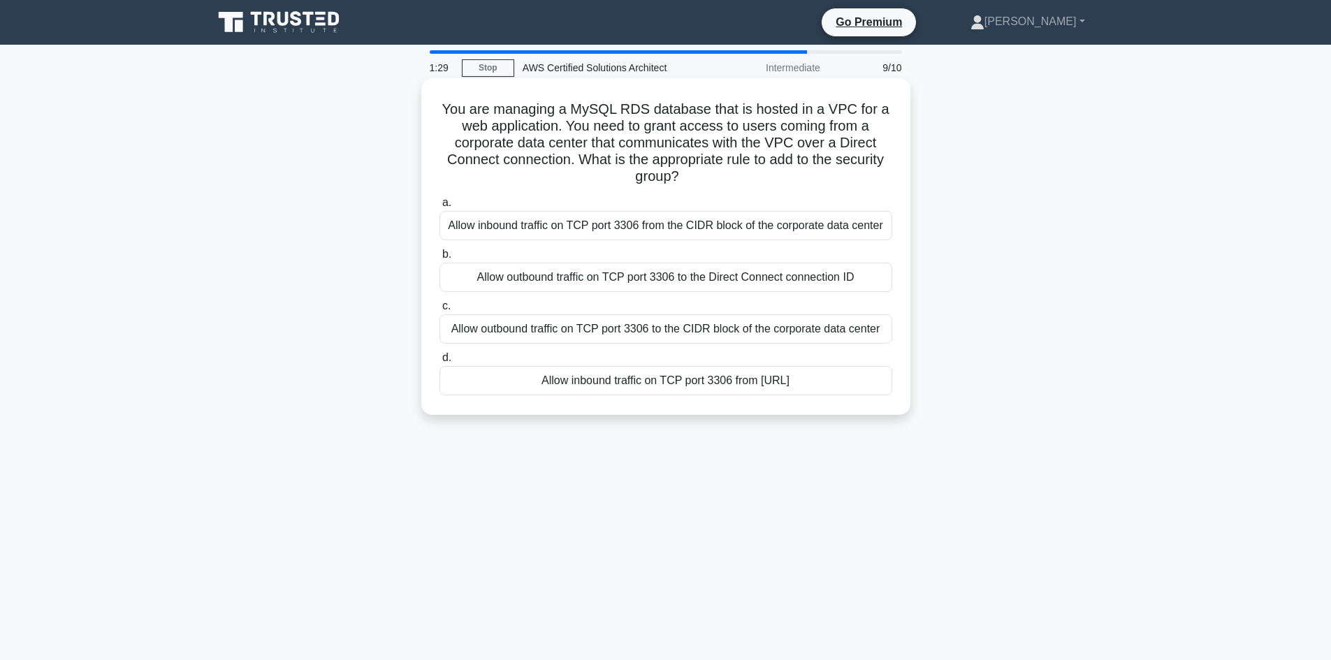
click at [600, 229] on div "Allow inbound traffic on TCP port 3306 from the CIDR block of the corporate dat…" at bounding box center [665, 225] width 453 height 29
click at [439, 207] on input "a. Allow inbound traffic on TCP port 3306 from the CIDR block of the corporate …" at bounding box center [439, 202] width 0 height 9
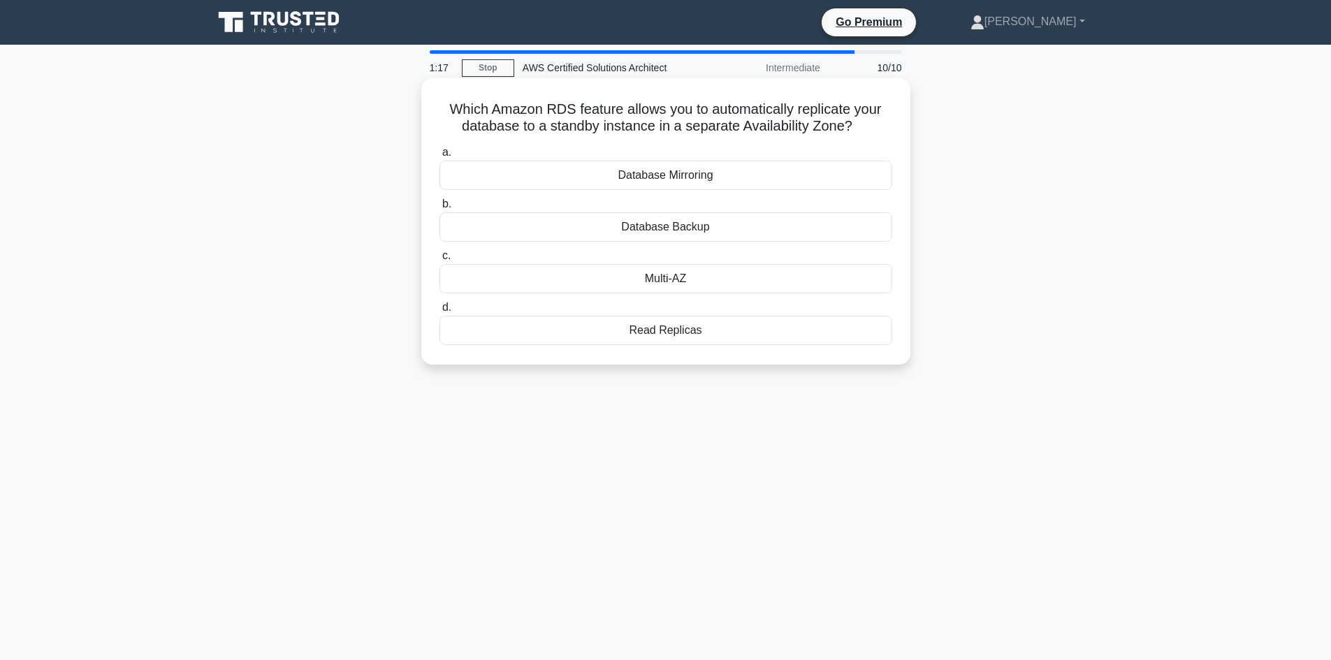
click at [684, 277] on div "Multi-AZ" at bounding box center [665, 278] width 453 height 29
click at [439, 261] on input "c. Multi-AZ" at bounding box center [439, 255] width 0 height 9
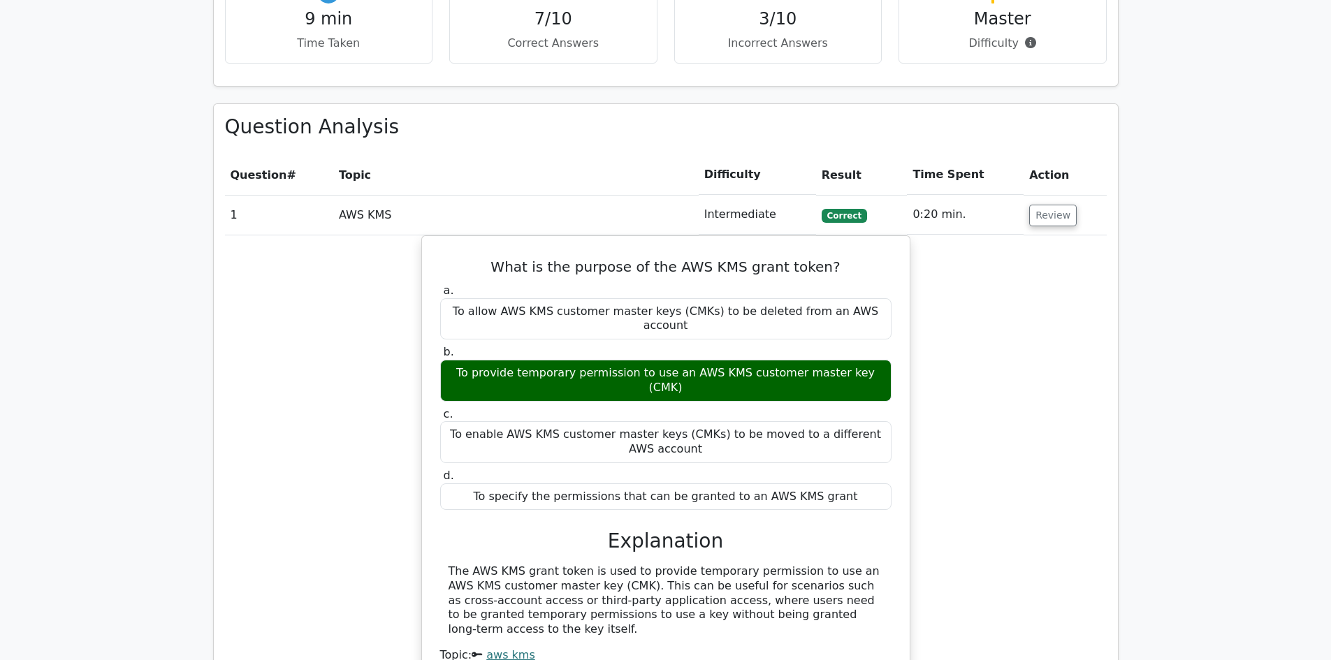
scroll to position [1467, 0]
